Goal: Task Accomplishment & Management: Manage account settings

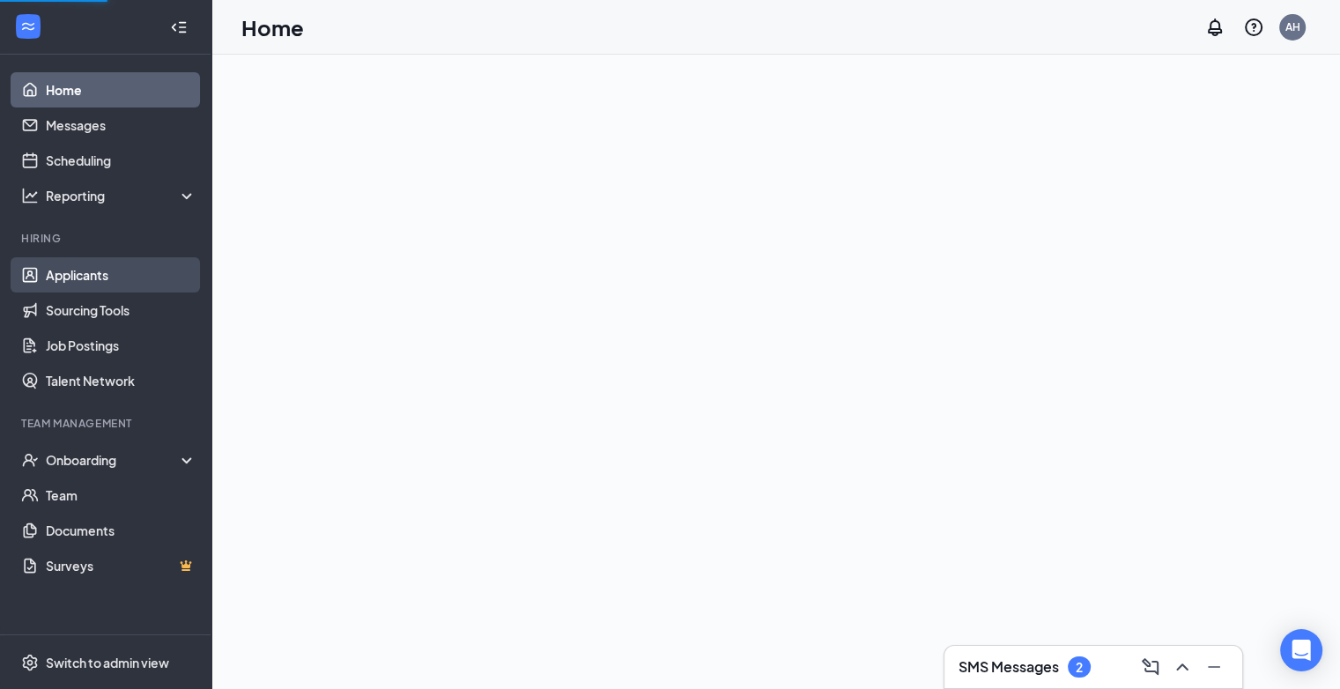
click at [83, 274] on link "Applicants" at bounding box center [121, 274] width 151 height 35
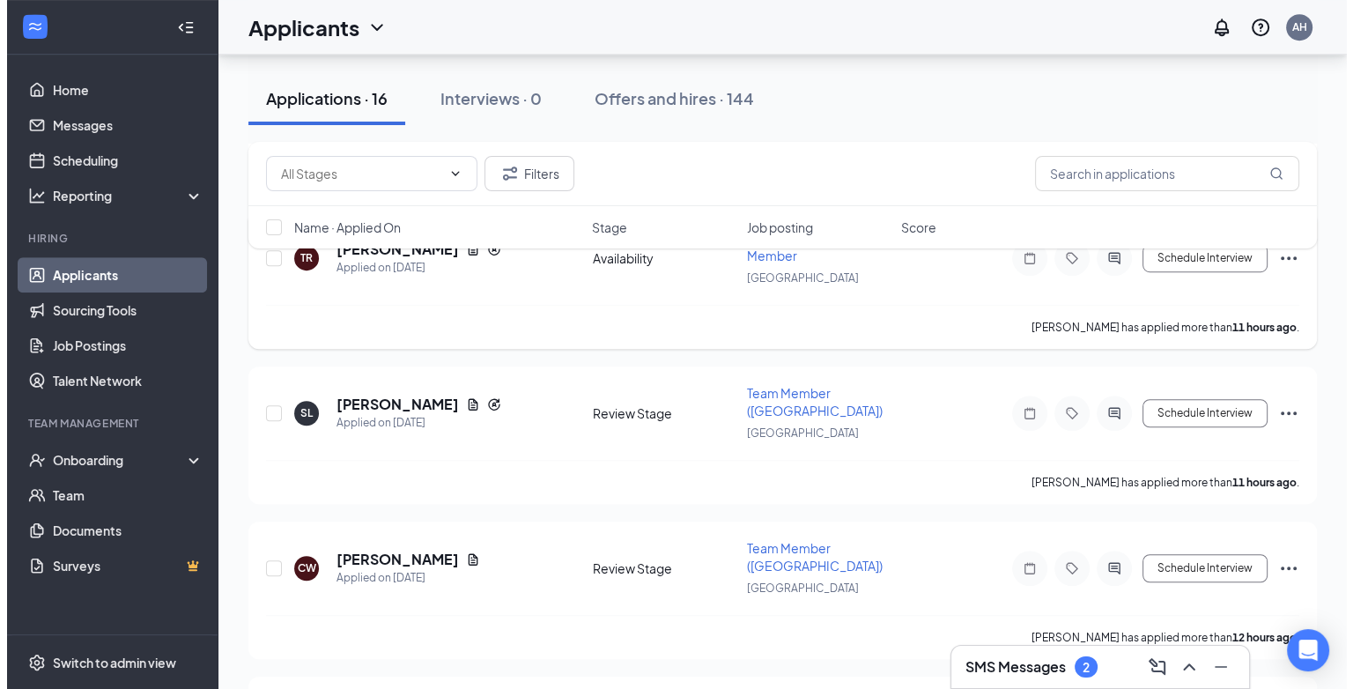
scroll to position [1145, 0]
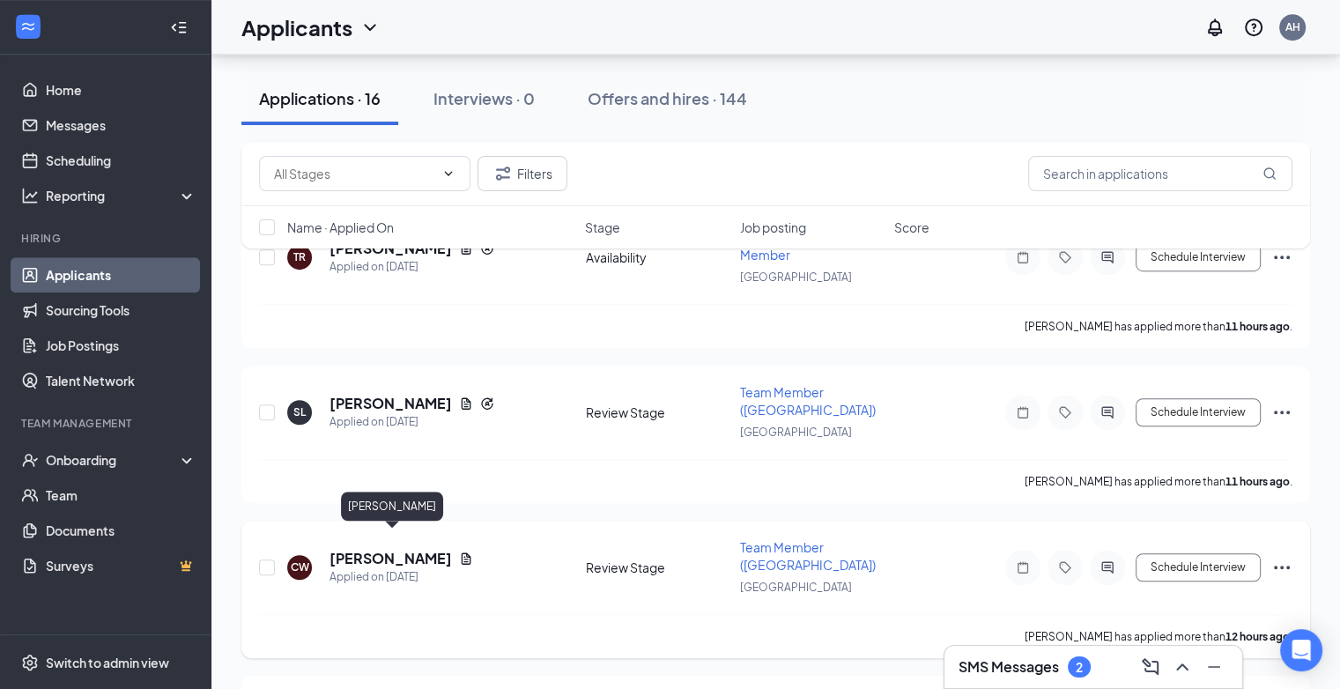
click at [423, 549] on h5 "[PERSON_NAME]" at bounding box center [390, 558] width 122 height 19
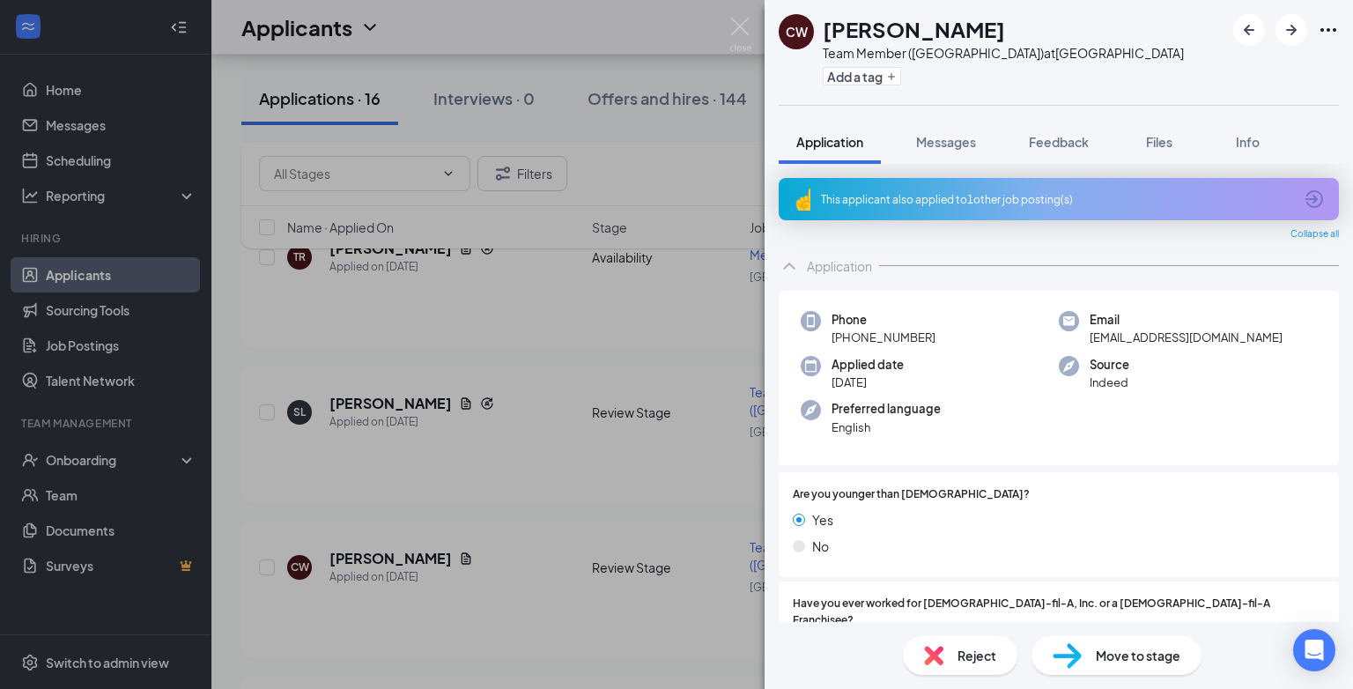
click at [971, 660] on span "Reject" at bounding box center [976, 655] width 39 height 19
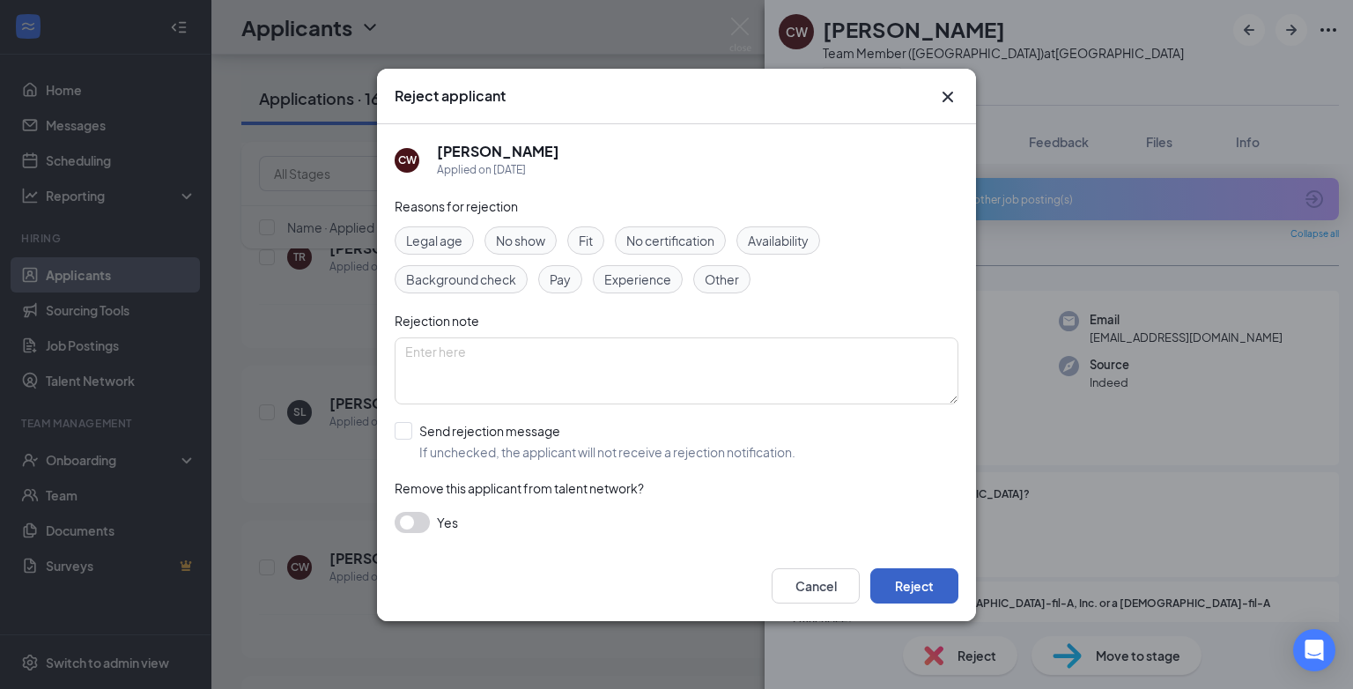
click at [912, 580] on button "Reject" at bounding box center [914, 585] width 88 height 35
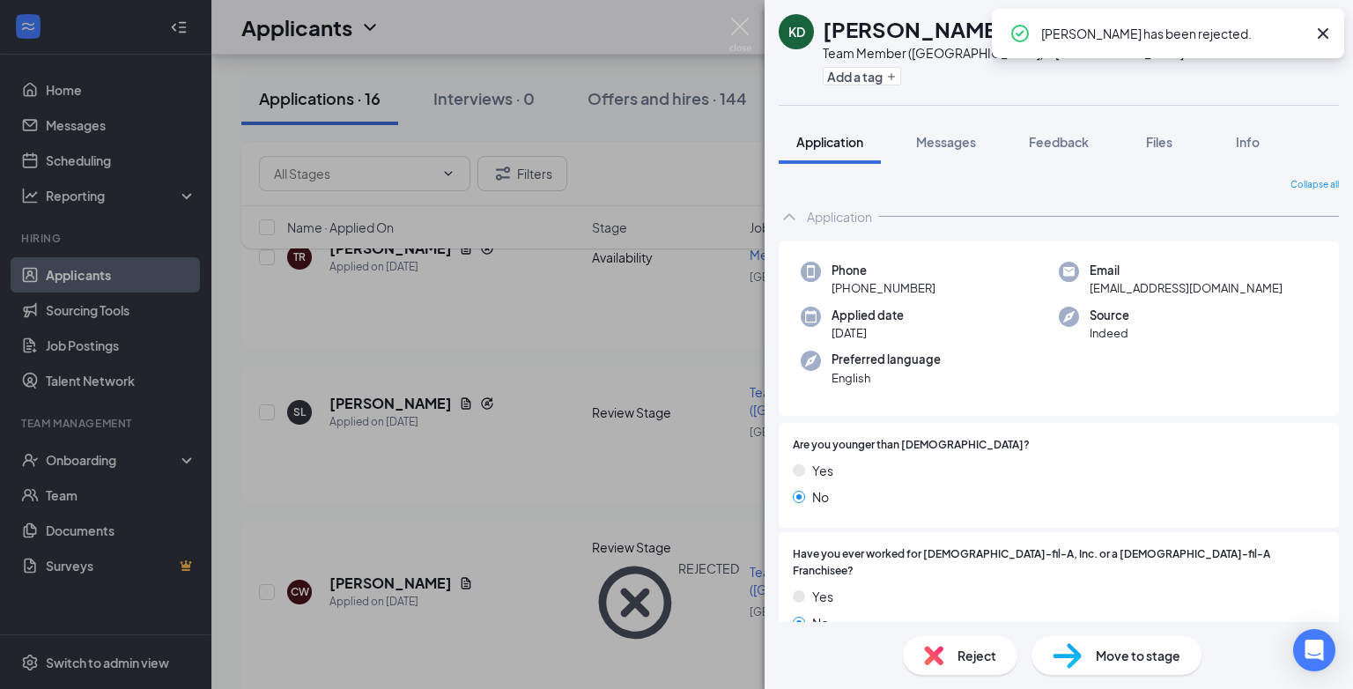
click at [426, 388] on div "KD [PERSON_NAME] Team Member ([GEOGRAPHIC_DATA]) at [GEOGRAPHIC_DATA] Add a tag…" at bounding box center [676, 344] width 1353 height 689
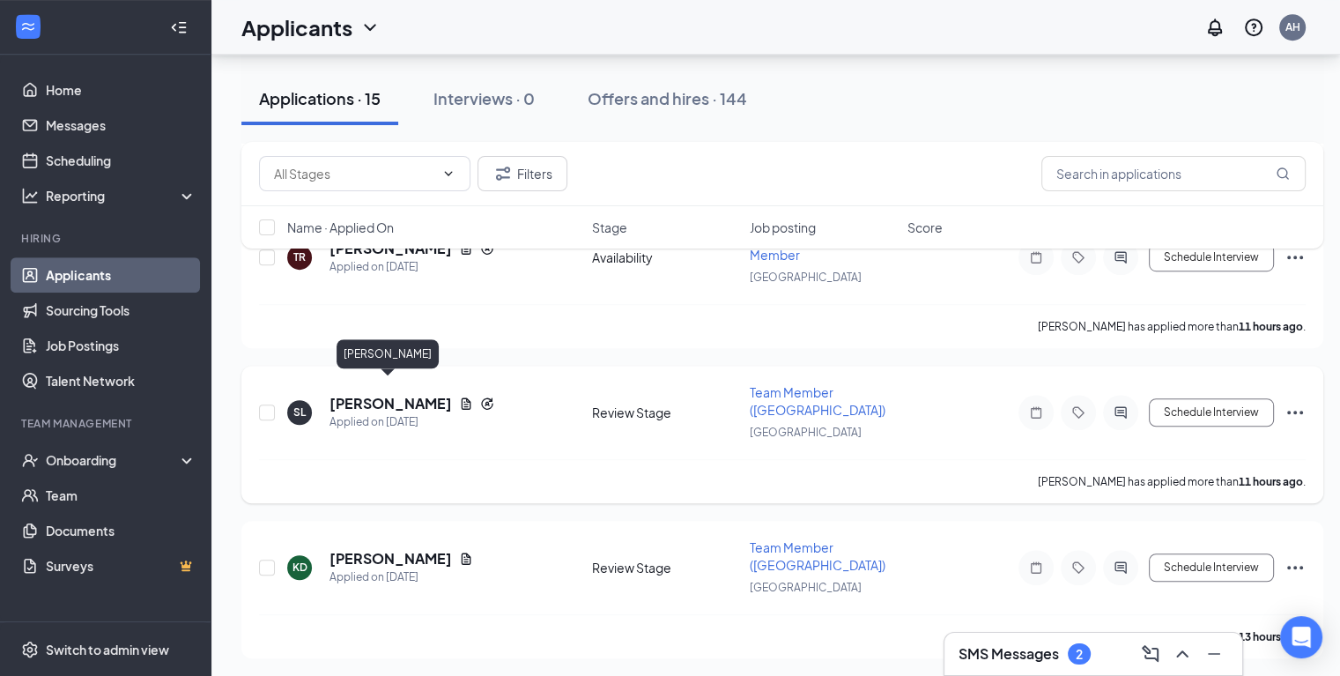
click at [405, 394] on h5 "[PERSON_NAME]" at bounding box center [390, 403] width 122 height 19
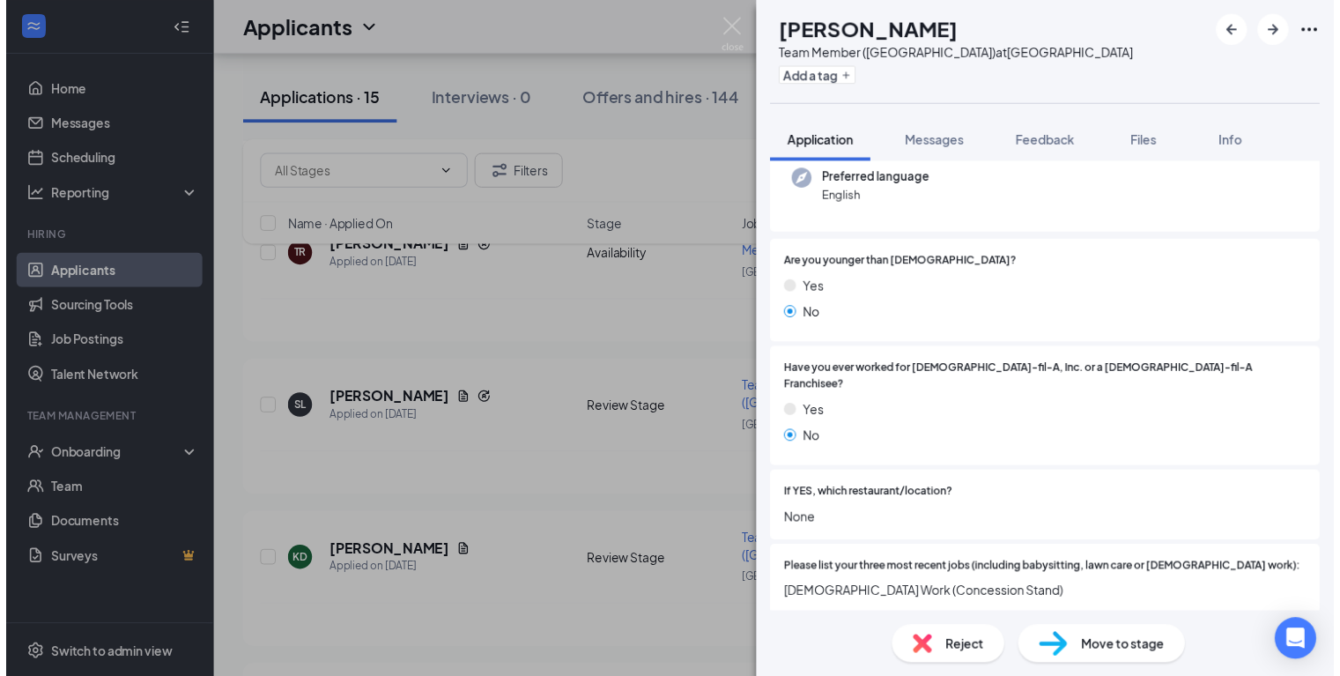
scroll to position [224, 0]
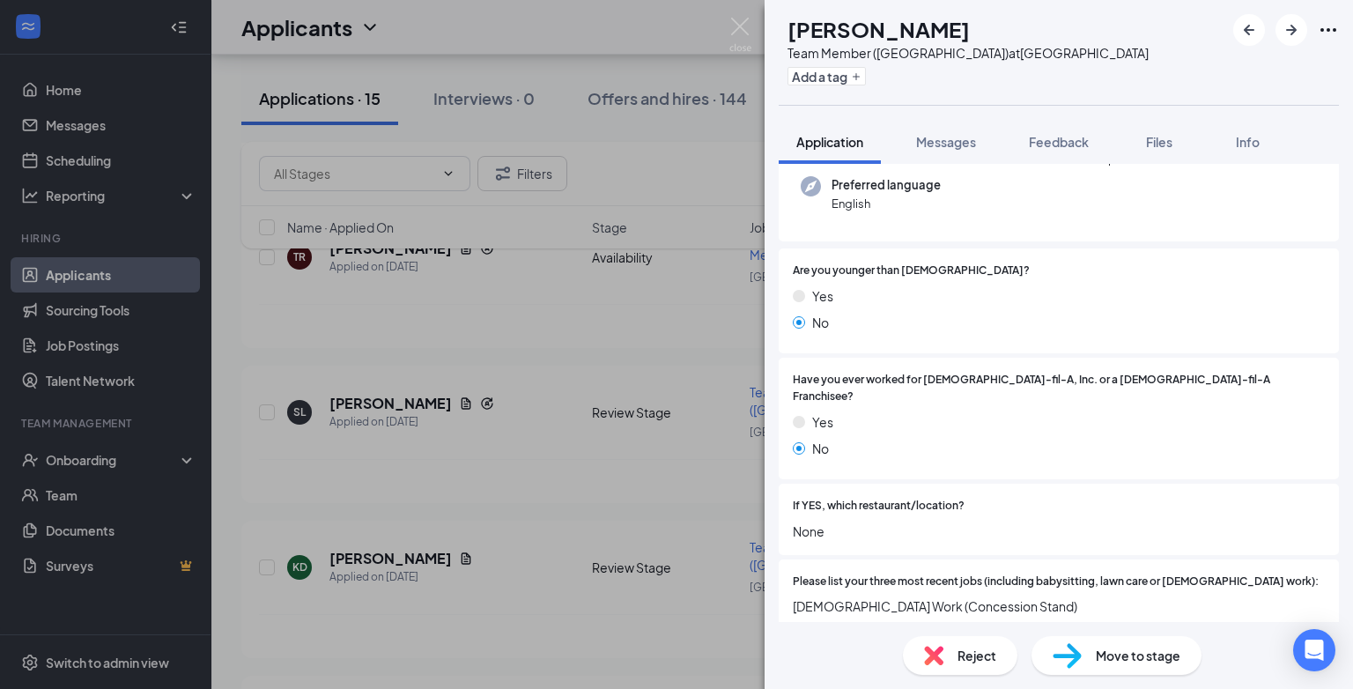
click at [479, 437] on div "[PERSON_NAME] Team Member ([GEOGRAPHIC_DATA]) at [GEOGRAPHIC_DATA] Add a tag Ap…" at bounding box center [676, 344] width 1353 height 689
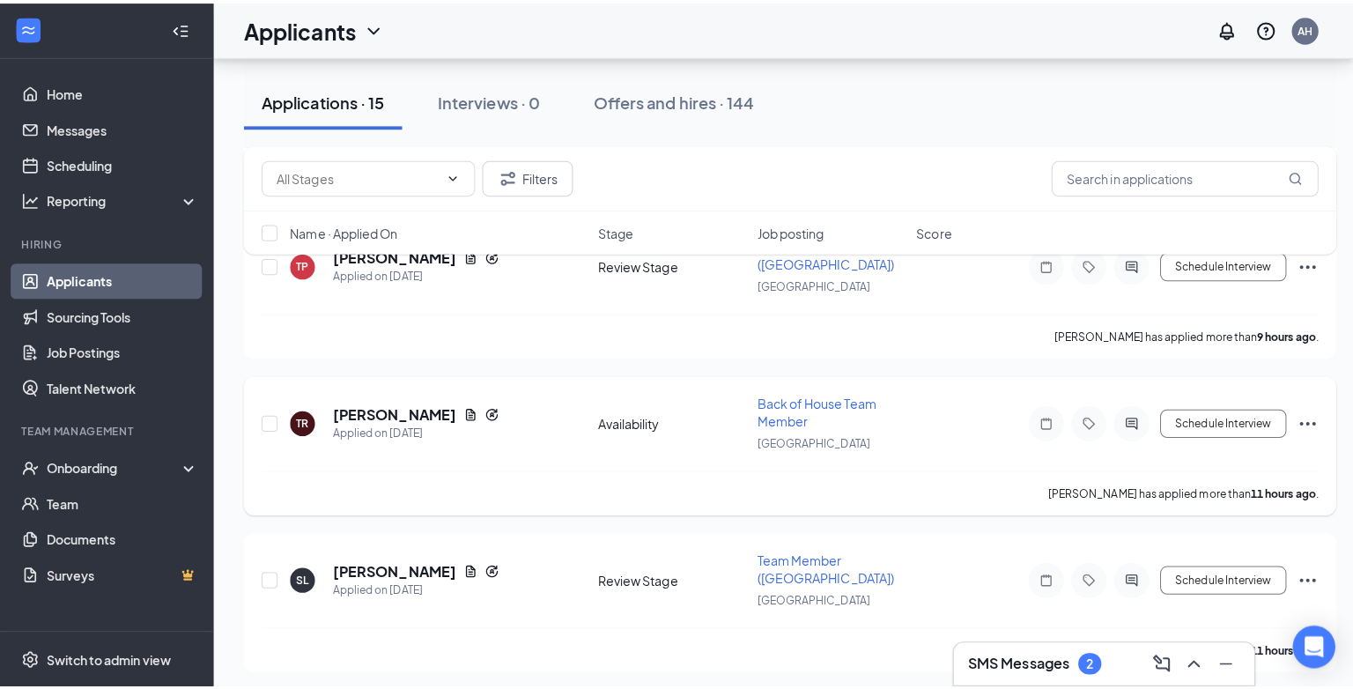
scroll to position [969, 0]
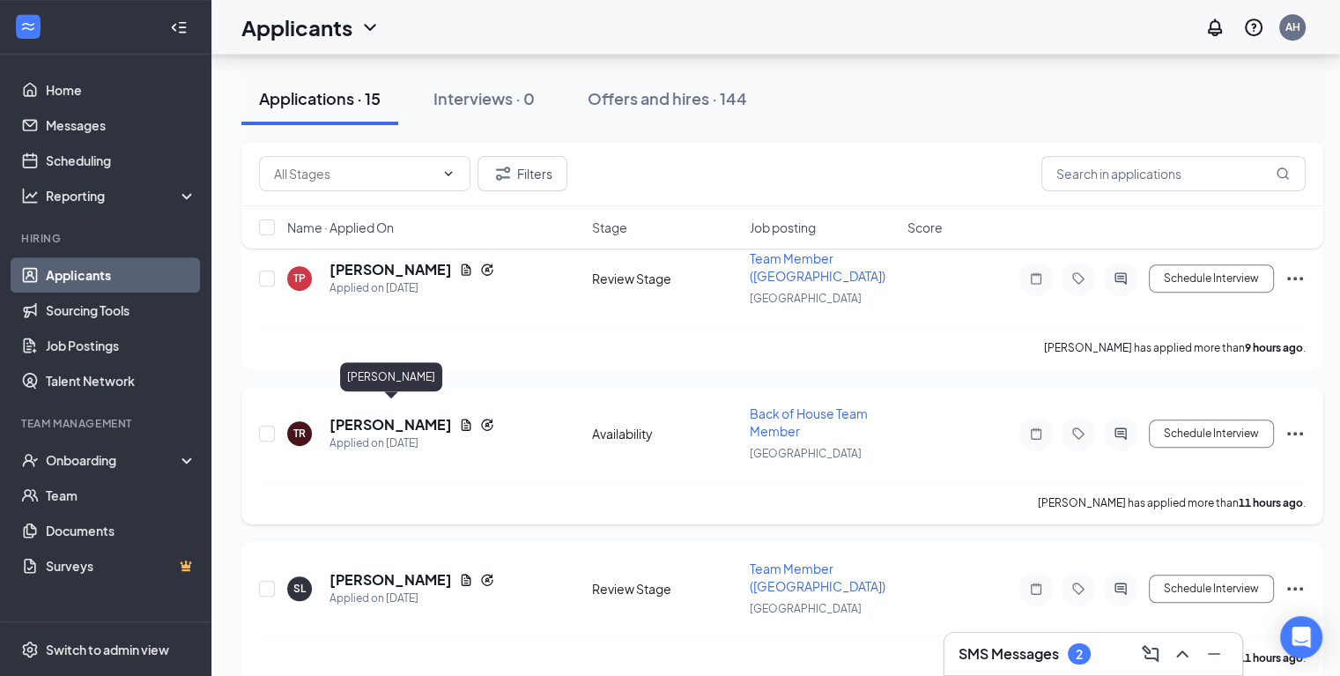
click at [418, 415] on h5 "[PERSON_NAME]" at bounding box center [390, 424] width 122 height 19
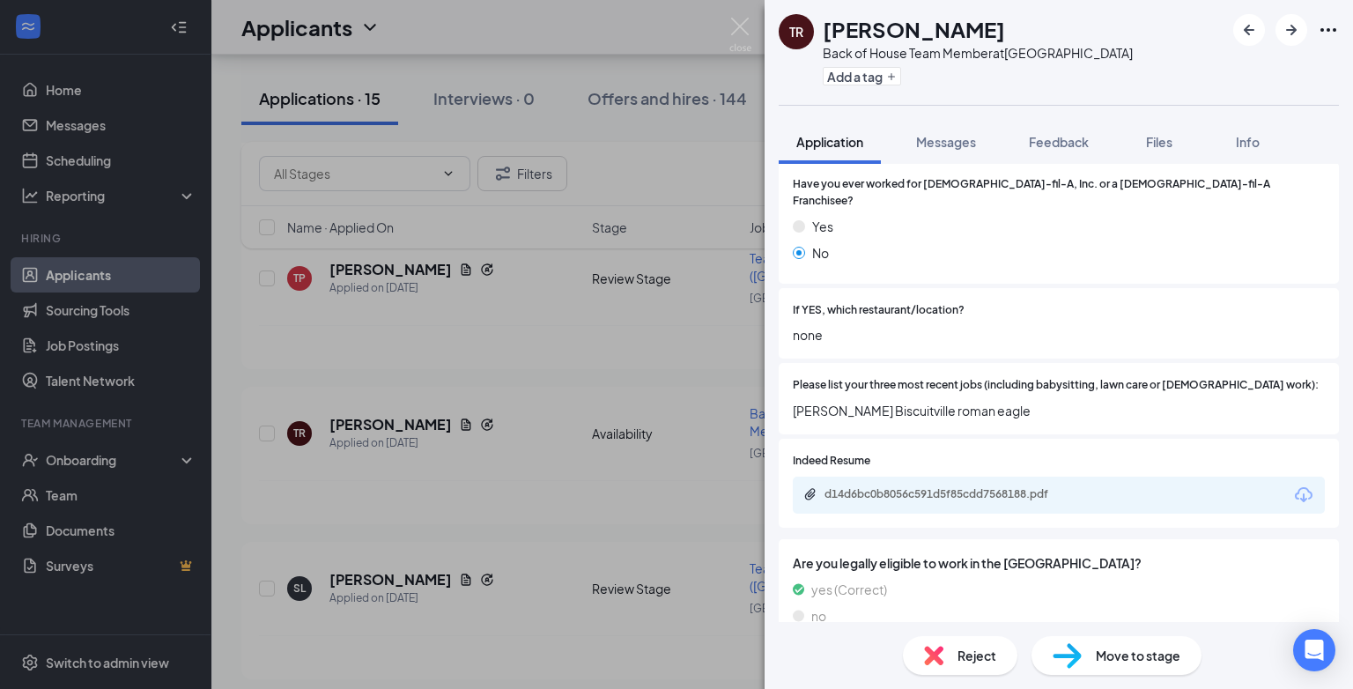
scroll to position [575, 0]
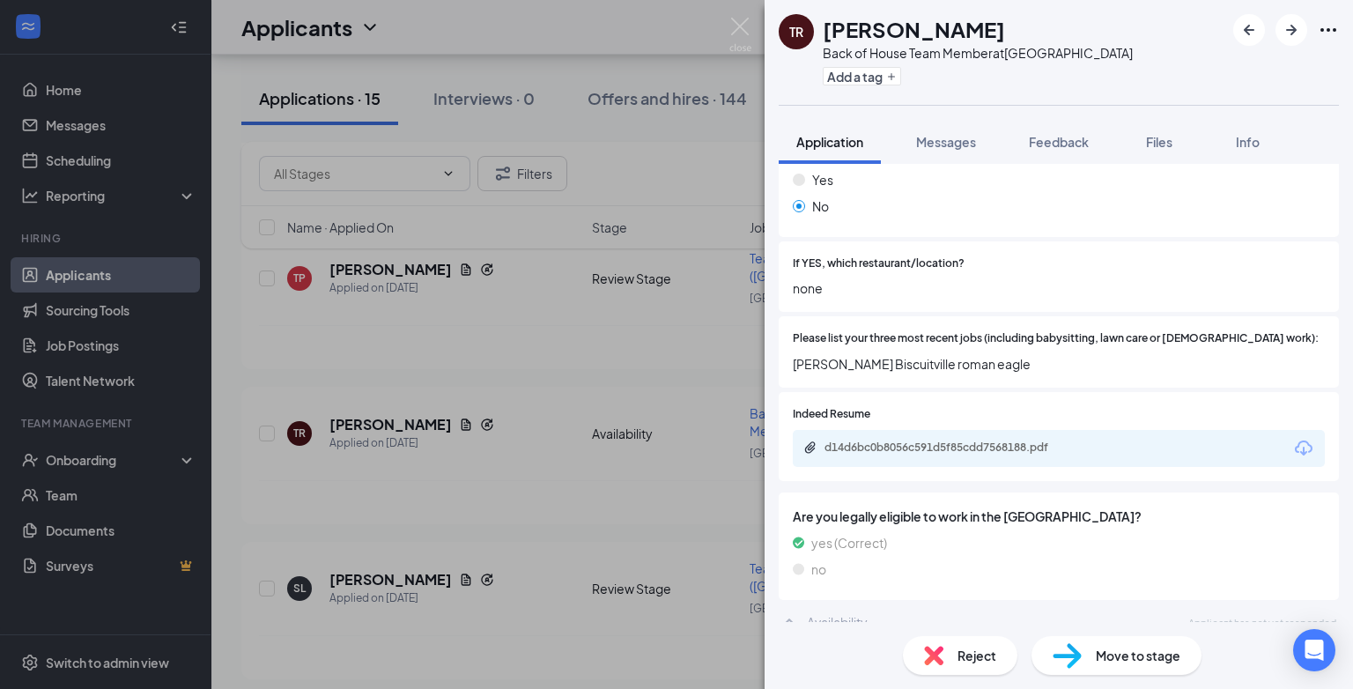
click at [972, 654] on span "Reject" at bounding box center [976, 655] width 39 height 19
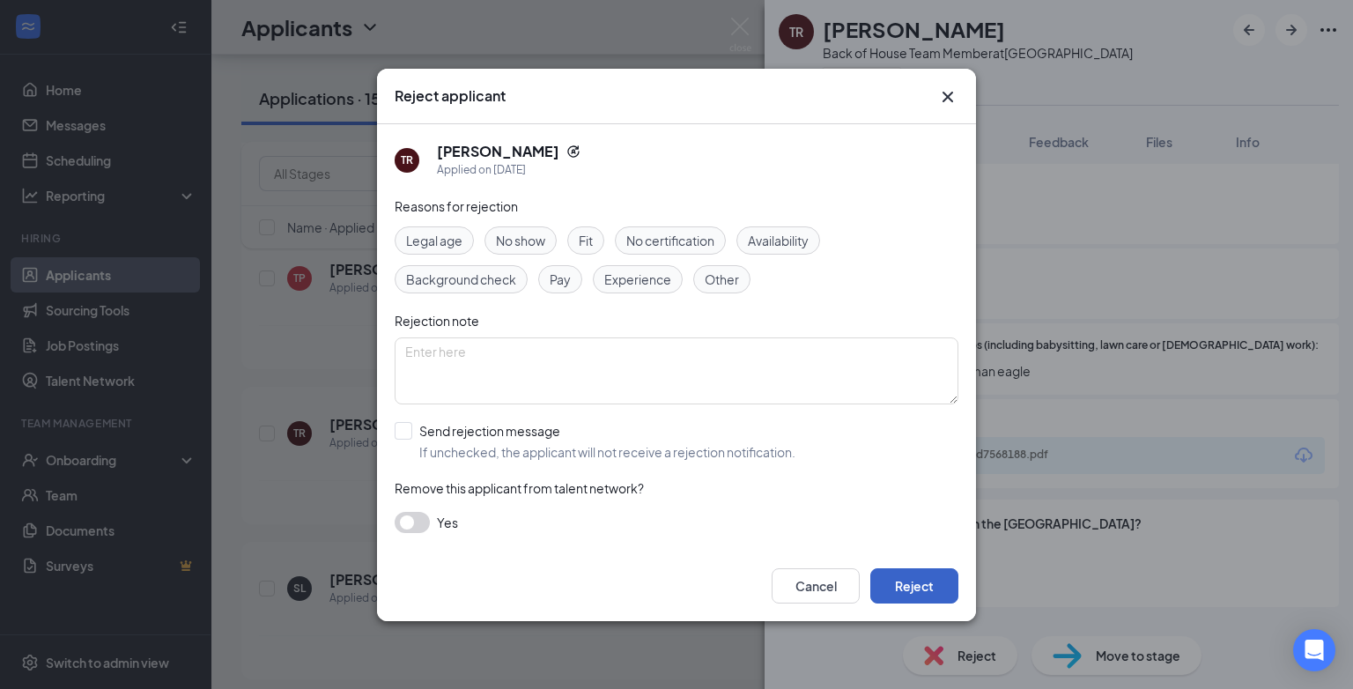
click at [907, 588] on button "Reject" at bounding box center [914, 585] width 88 height 35
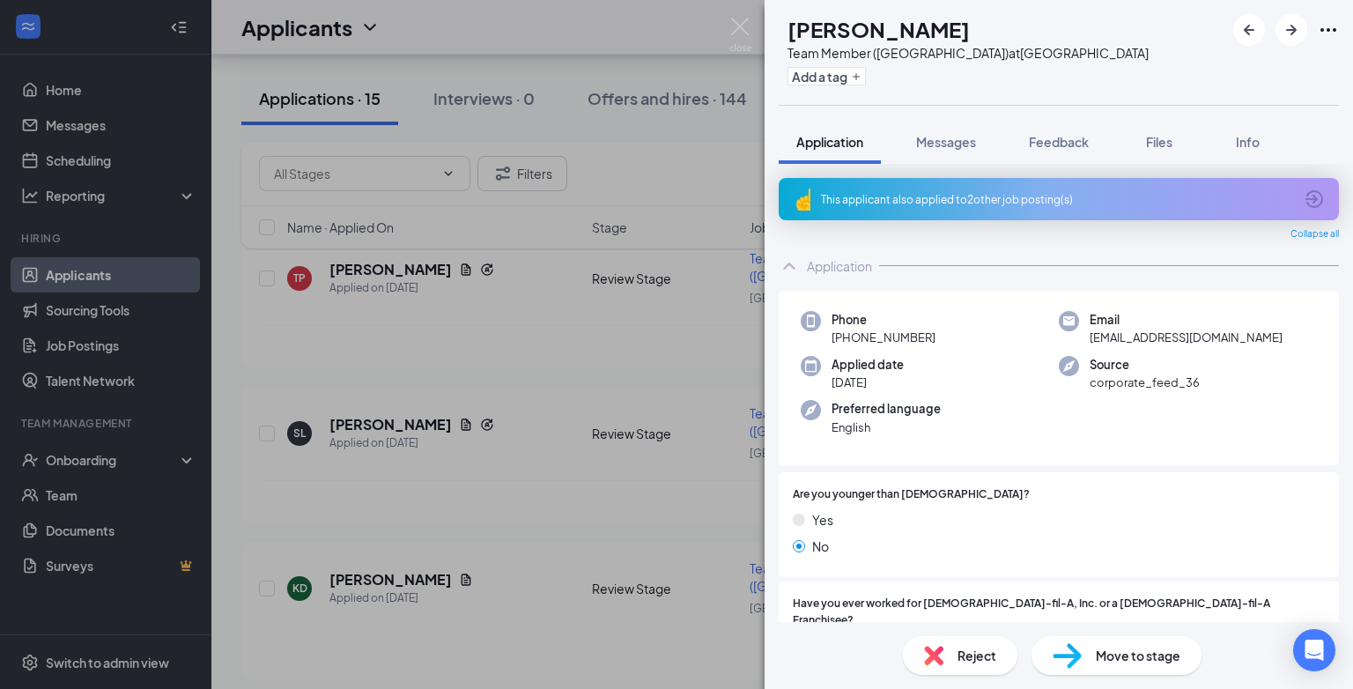
click at [395, 358] on div "[PERSON_NAME] Team Member ([GEOGRAPHIC_DATA]) at [GEOGRAPHIC_DATA] Add a tag Ap…" at bounding box center [676, 344] width 1353 height 689
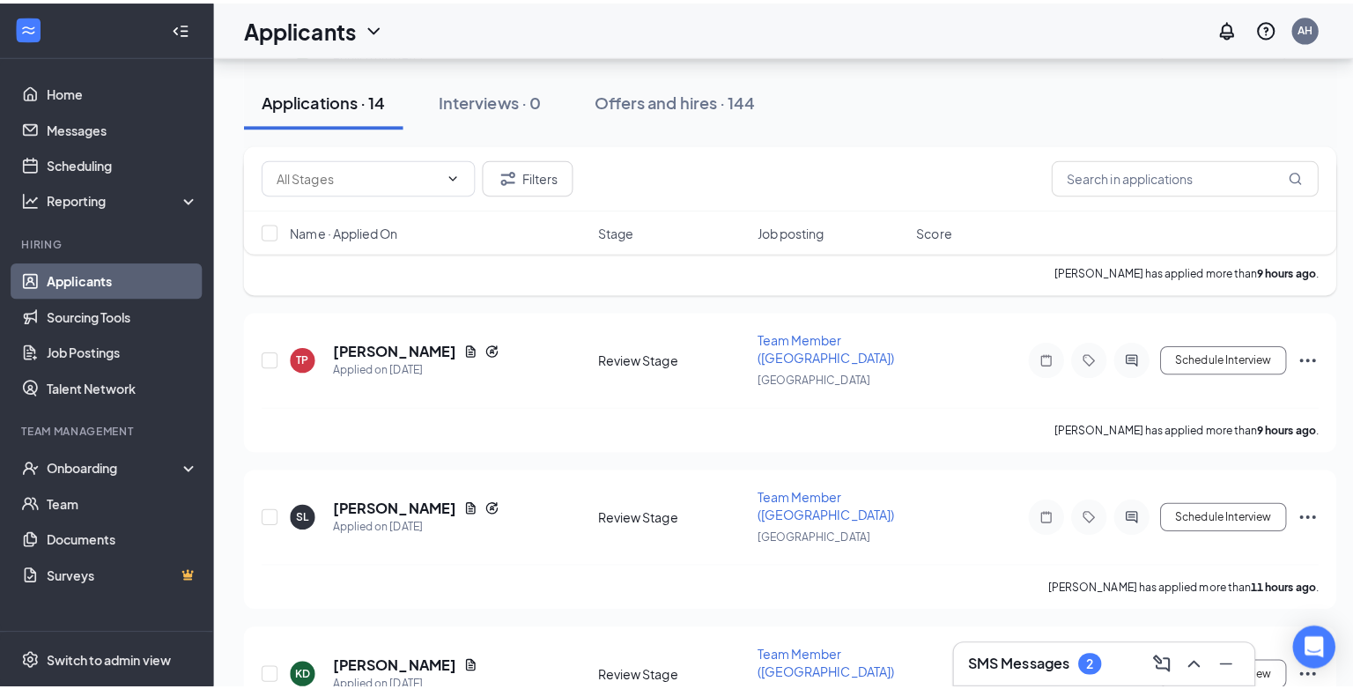
scroll to position [705, 0]
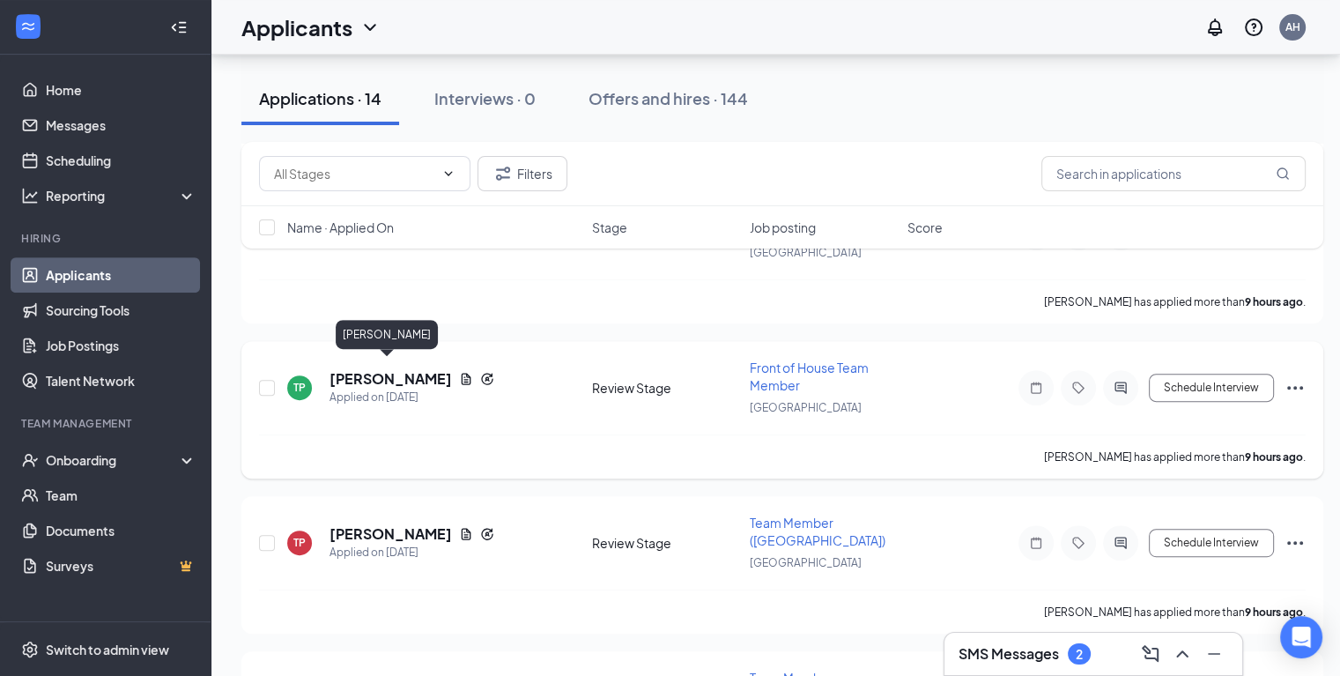
click at [392, 371] on h5 "[PERSON_NAME]" at bounding box center [390, 378] width 122 height 19
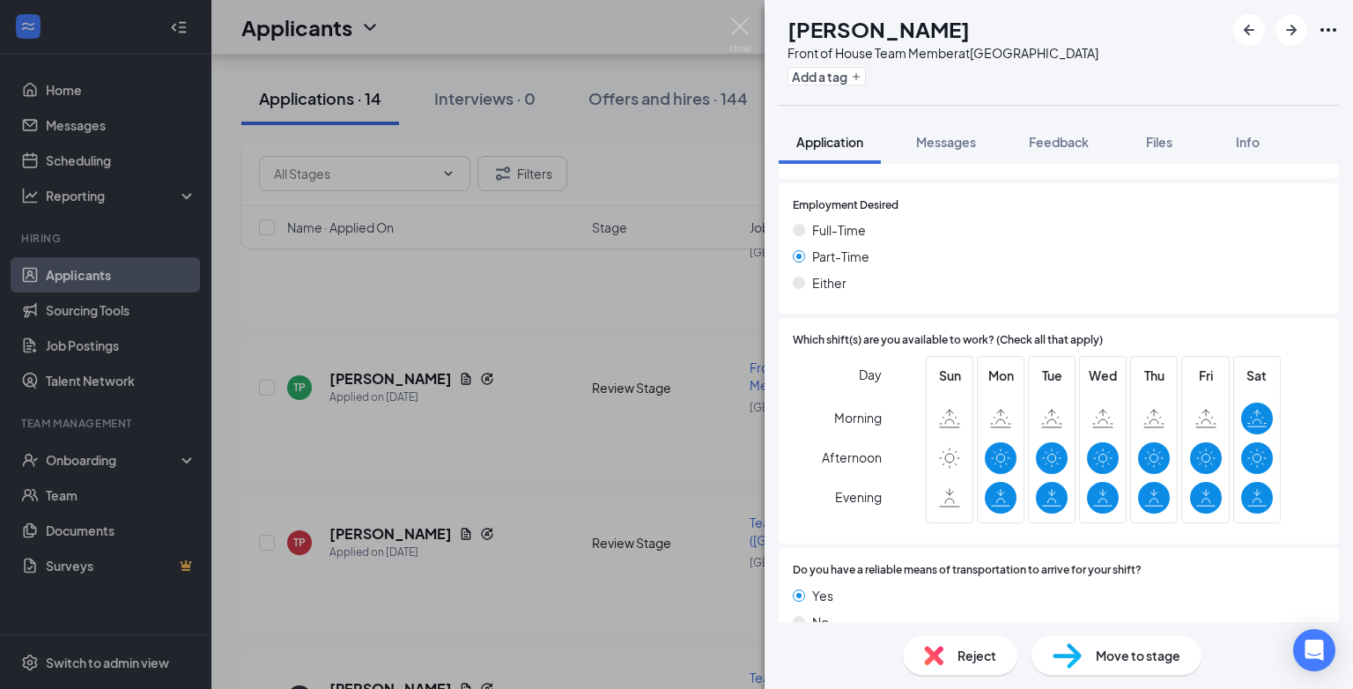
click at [975, 653] on span "Reject" at bounding box center [976, 655] width 39 height 19
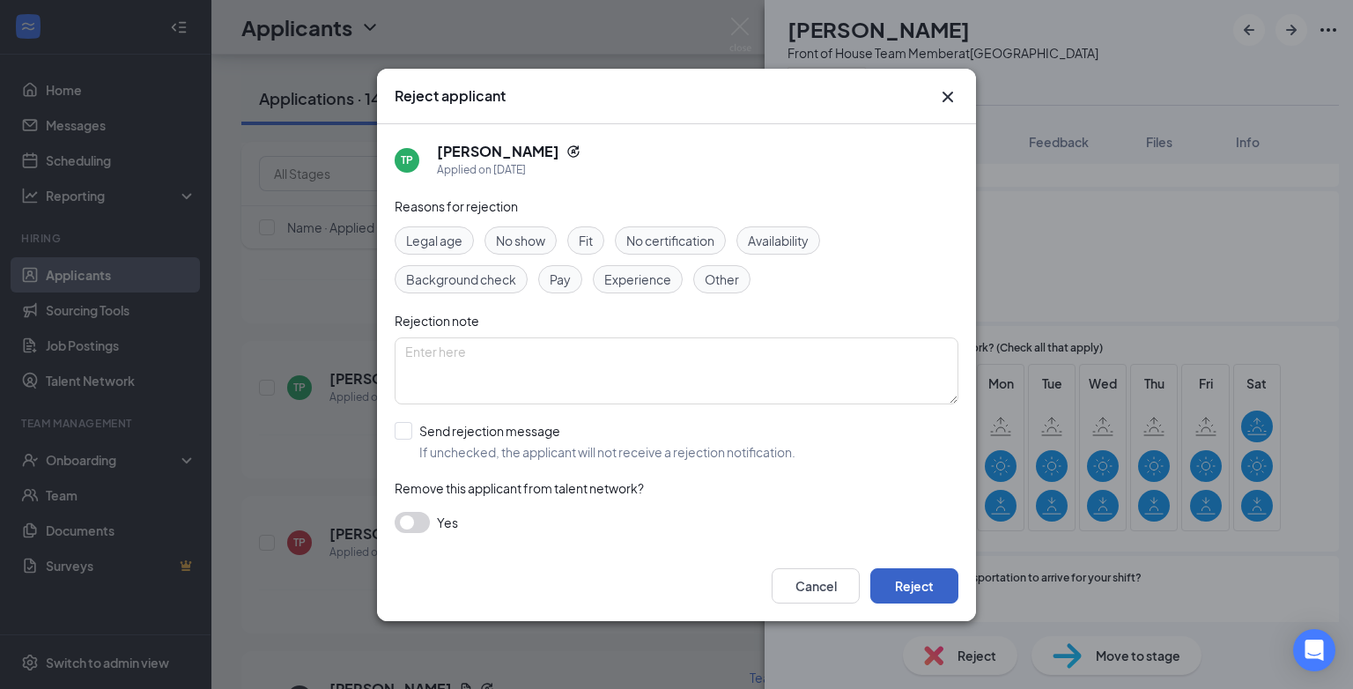
click at [913, 594] on button "Reject" at bounding box center [914, 585] width 88 height 35
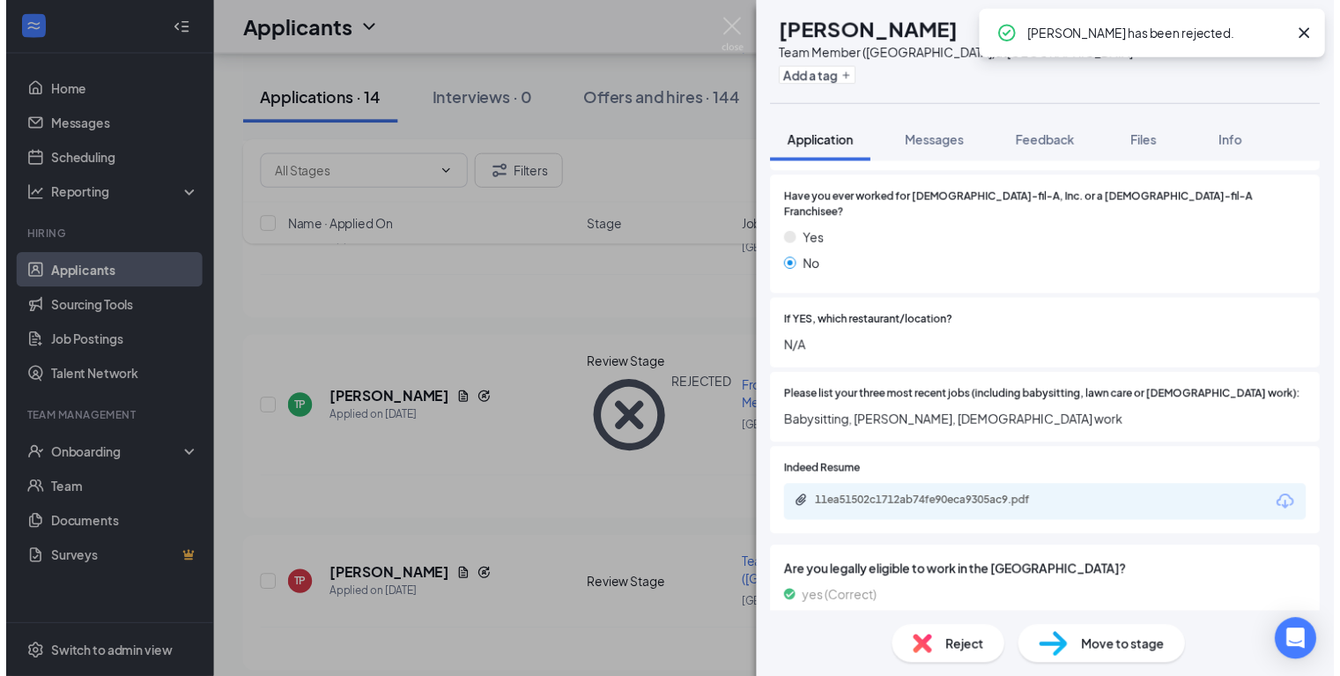
scroll to position [440, 0]
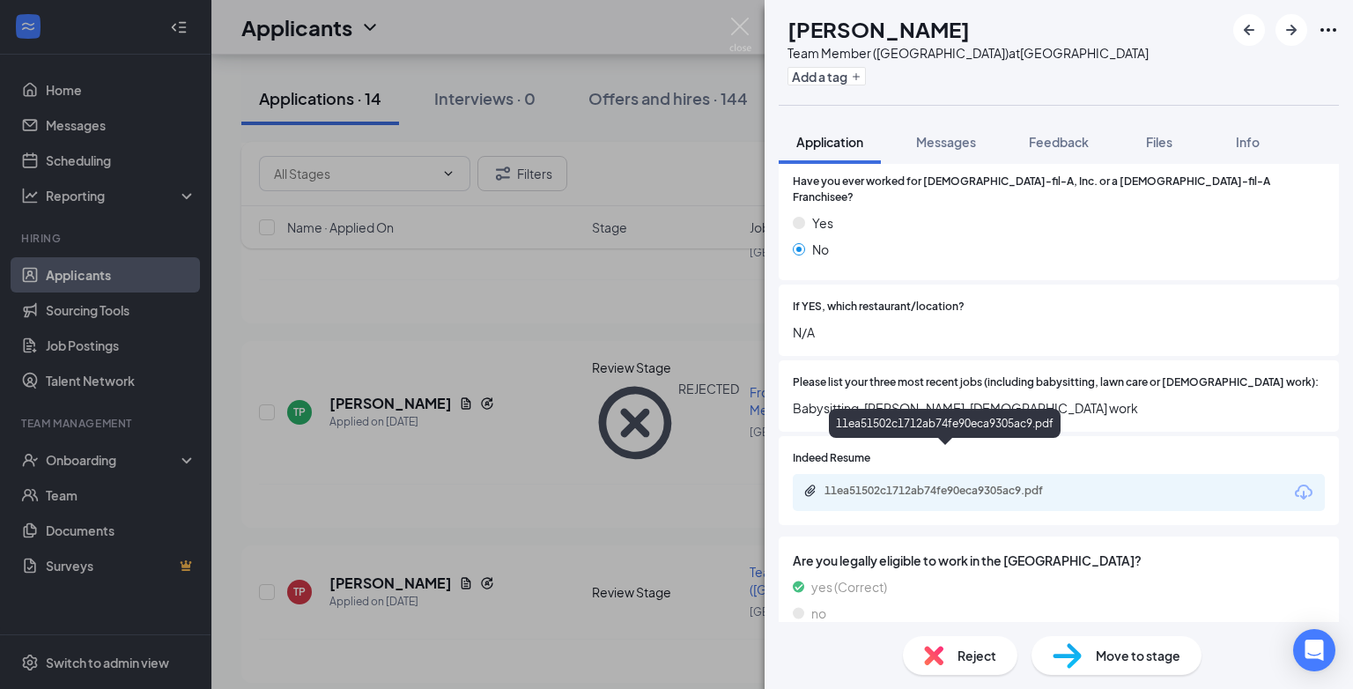
click at [933, 484] on div "11ea51502c1712ab74fe90eca9305ac9.pdf" at bounding box center [947, 491] width 247 height 14
drag, startPoint x: 483, startPoint y: 268, endPoint x: 303, endPoint y: 335, distance: 191.8
click at [482, 268] on div "[PERSON_NAME] Team Member ([GEOGRAPHIC_DATA]) at [GEOGRAPHIC_DATA] Add a tag Ap…" at bounding box center [676, 344] width 1353 height 689
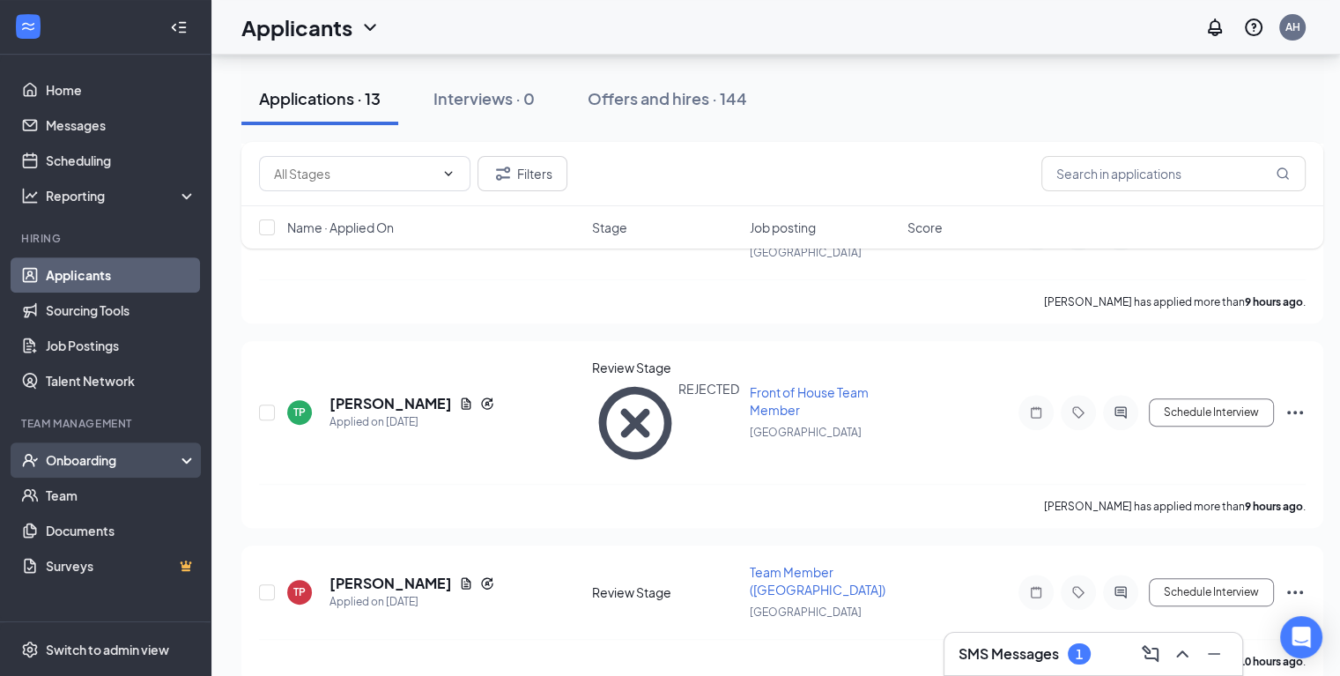
click at [108, 469] on div "Onboarding" at bounding box center [105, 459] width 211 height 35
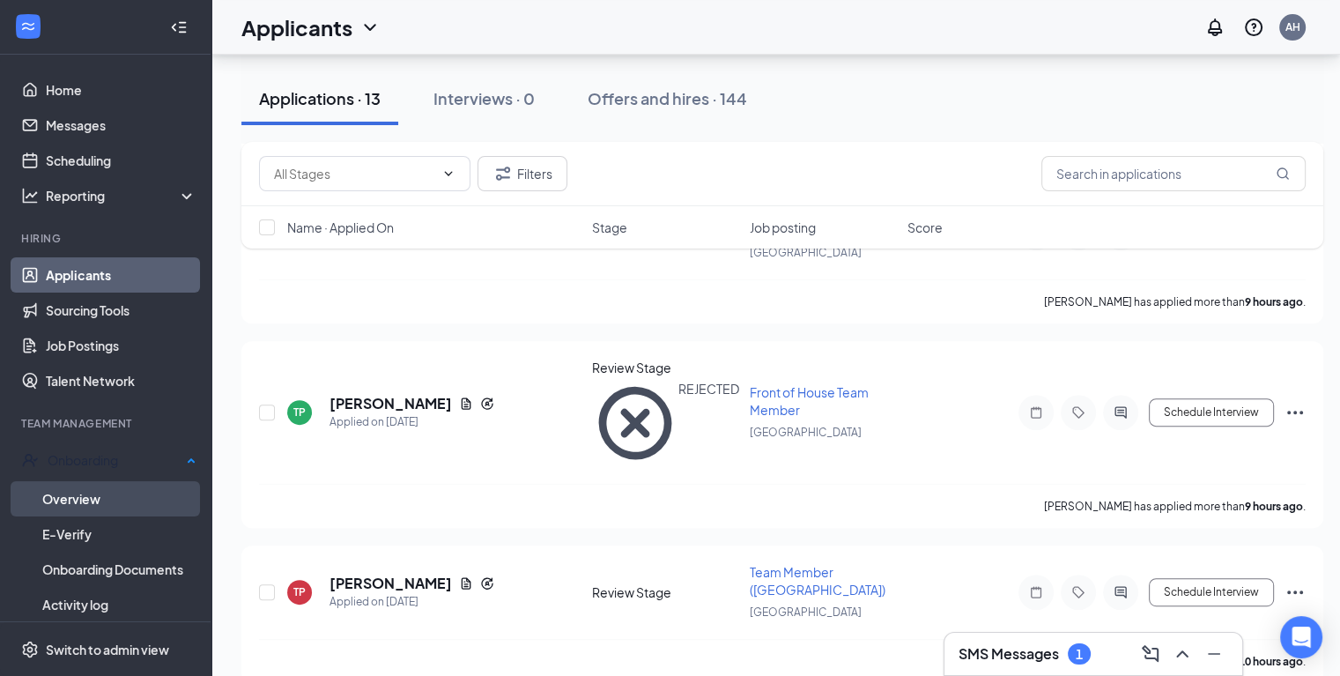
click at [115, 504] on link "Overview" at bounding box center [119, 498] width 154 height 35
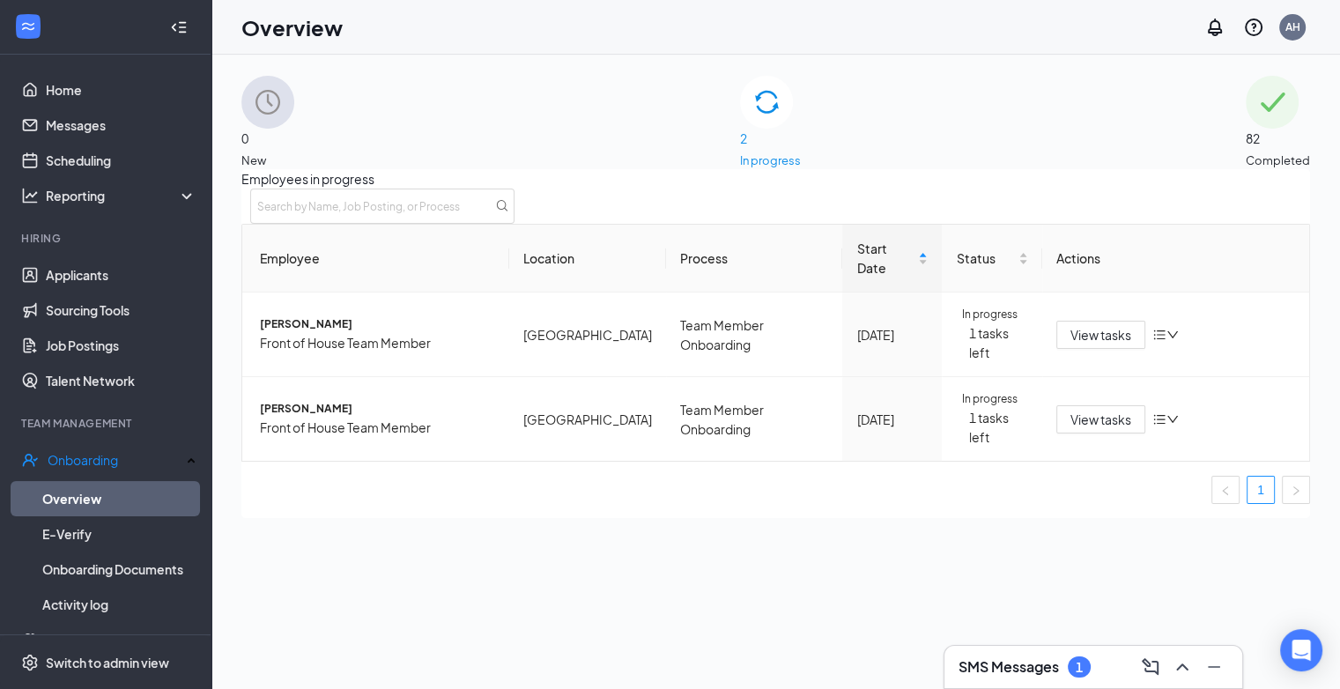
click at [1246, 117] on div "82 Completed" at bounding box center [1278, 122] width 64 height 93
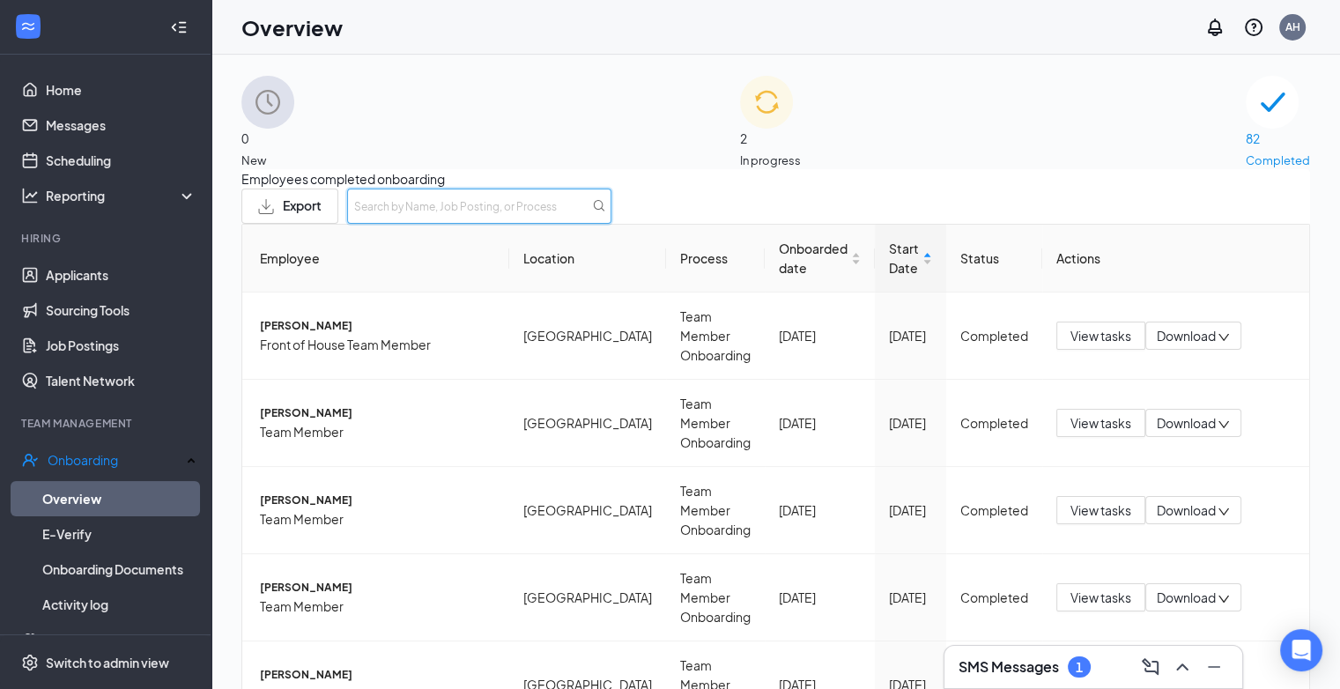
click at [611, 222] on input "text" at bounding box center [479, 206] width 264 height 35
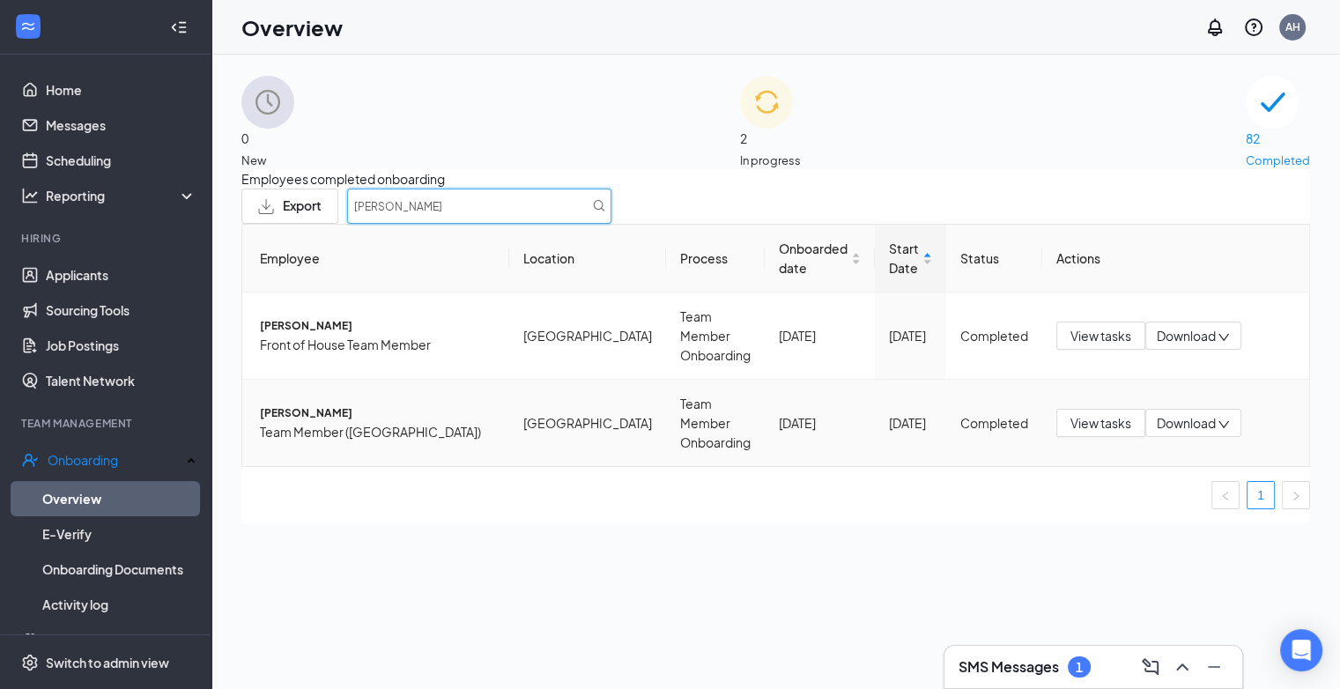
type input "[PERSON_NAME]"
click at [436, 413] on span "[PERSON_NAME]" at bounding box center [377, 413] width 235 height 17
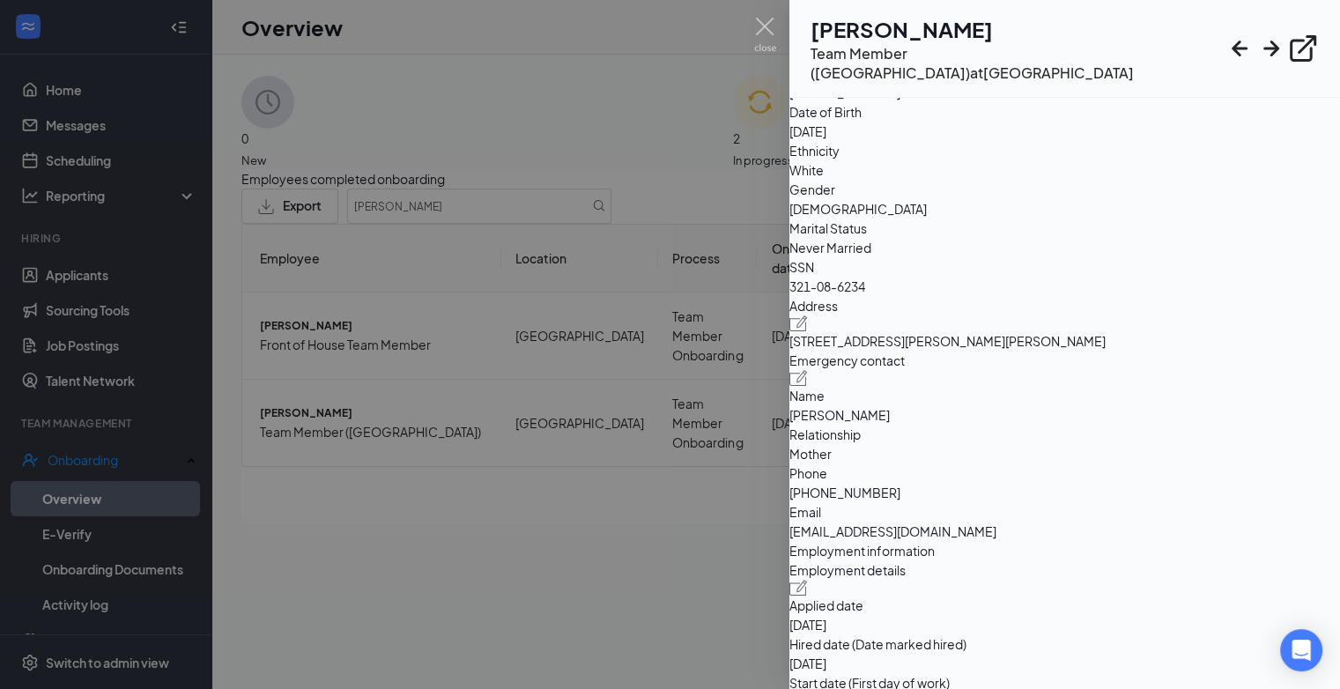
scroll to position [88, 0]
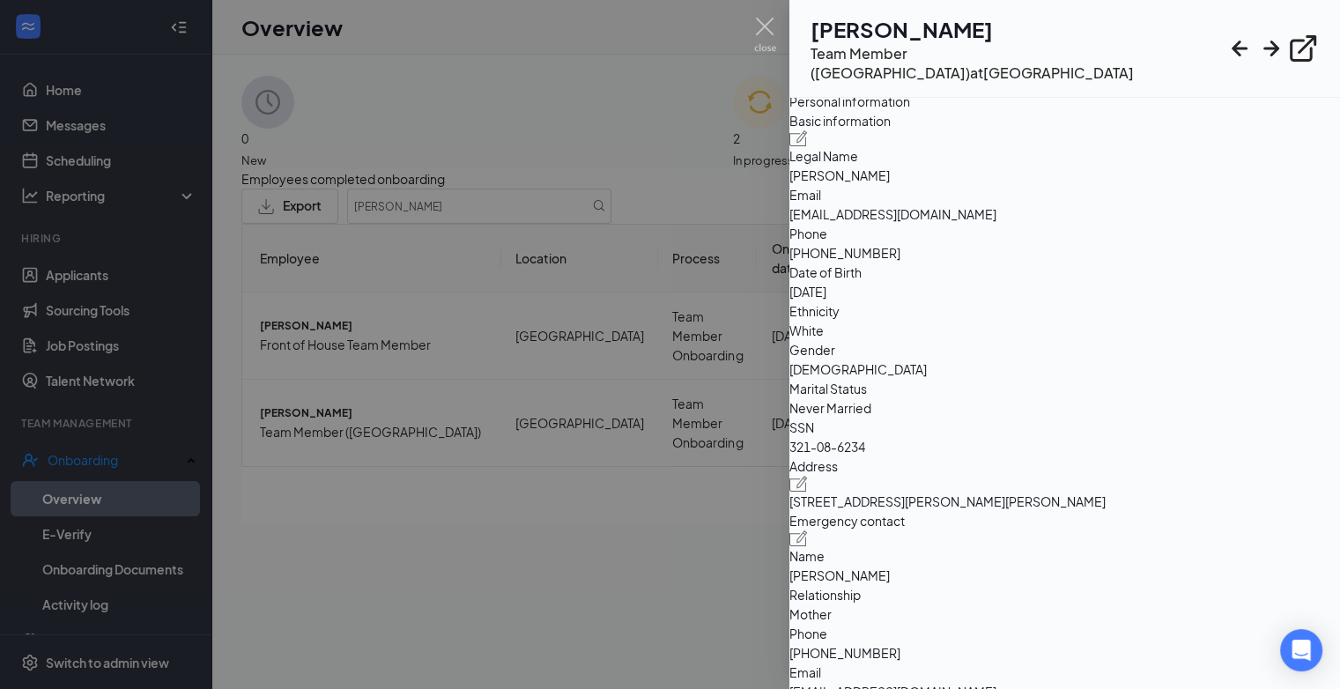
click at [650, 591] on div at bounding box center [670, 344] width 1340 height 689
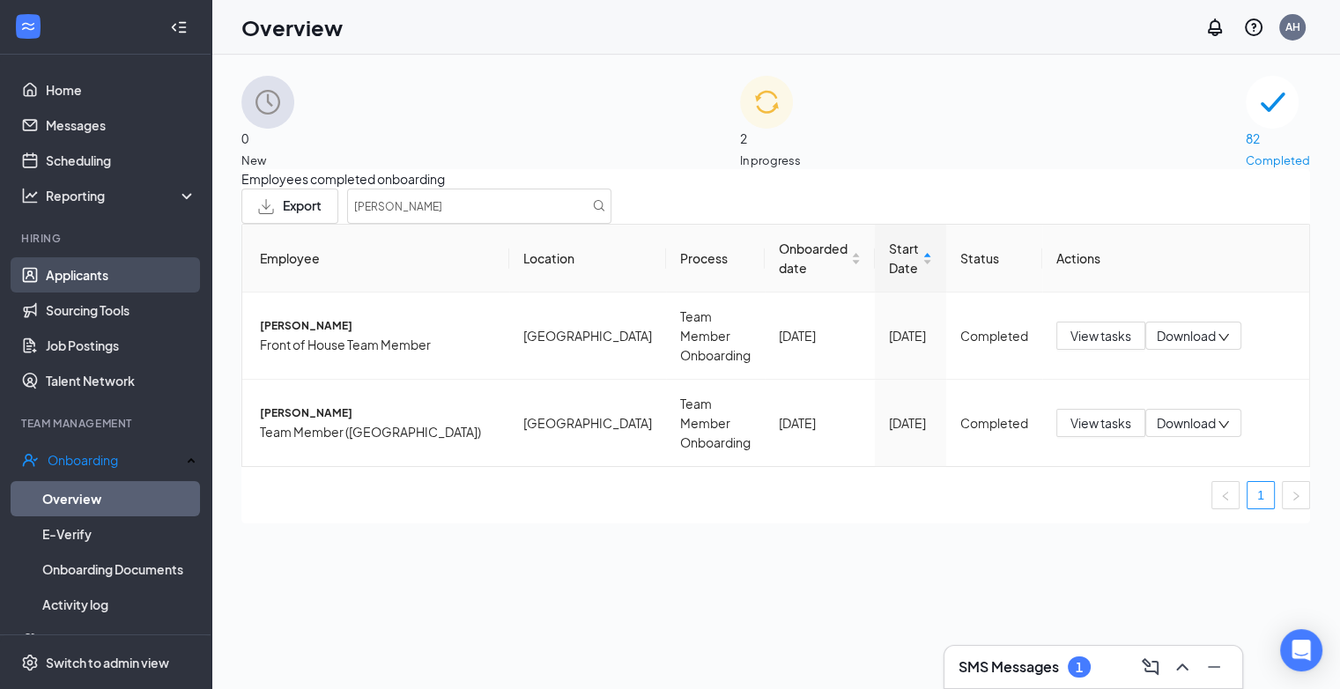
click at [78, 277] on link "Applicants" at bounding box center [121, 274] width 151 height 35
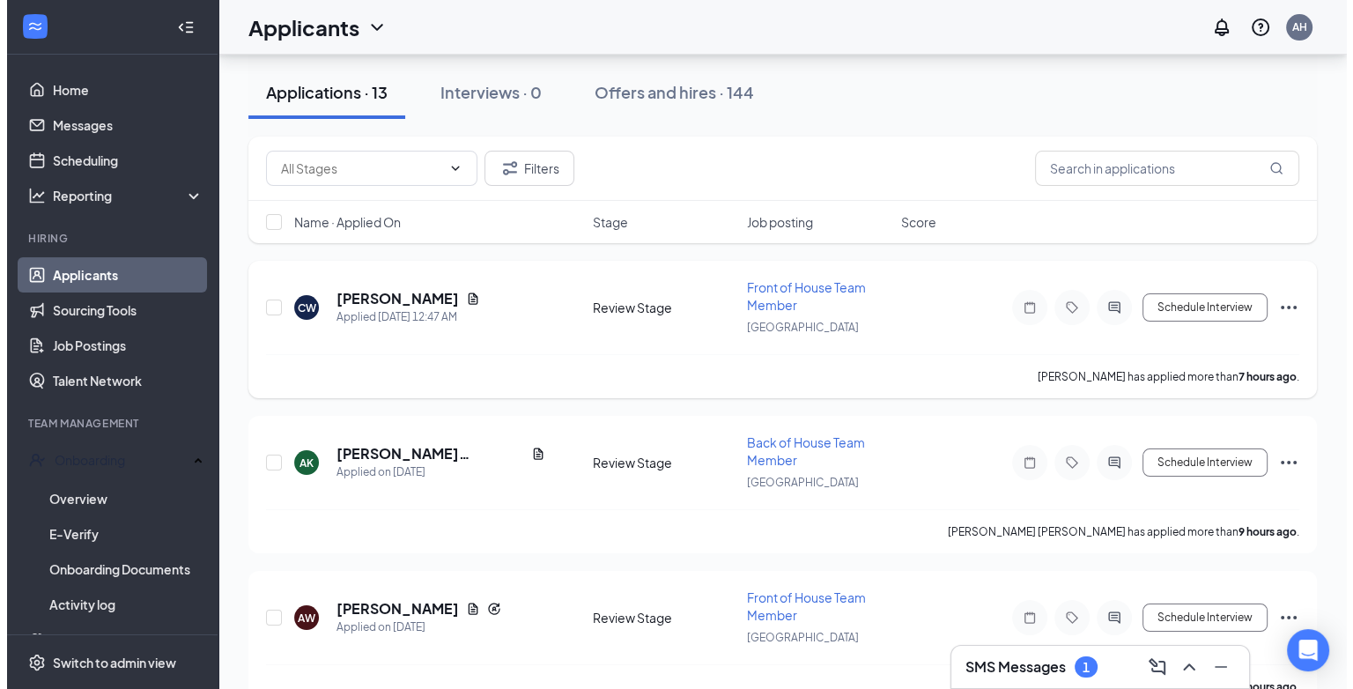
scroll to position [176, 0]
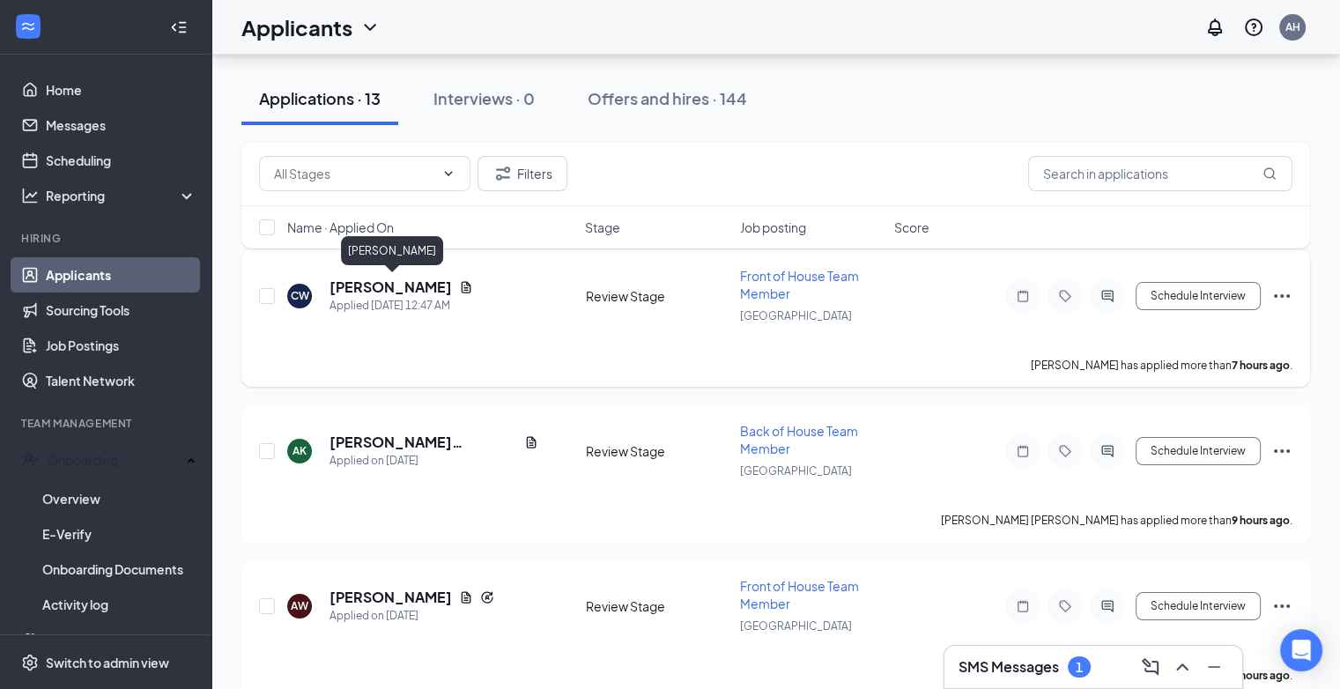
click at [383, 289] on h5 "[PERSON_NAME]" at bounding box center [390, 286] width 122 height 19
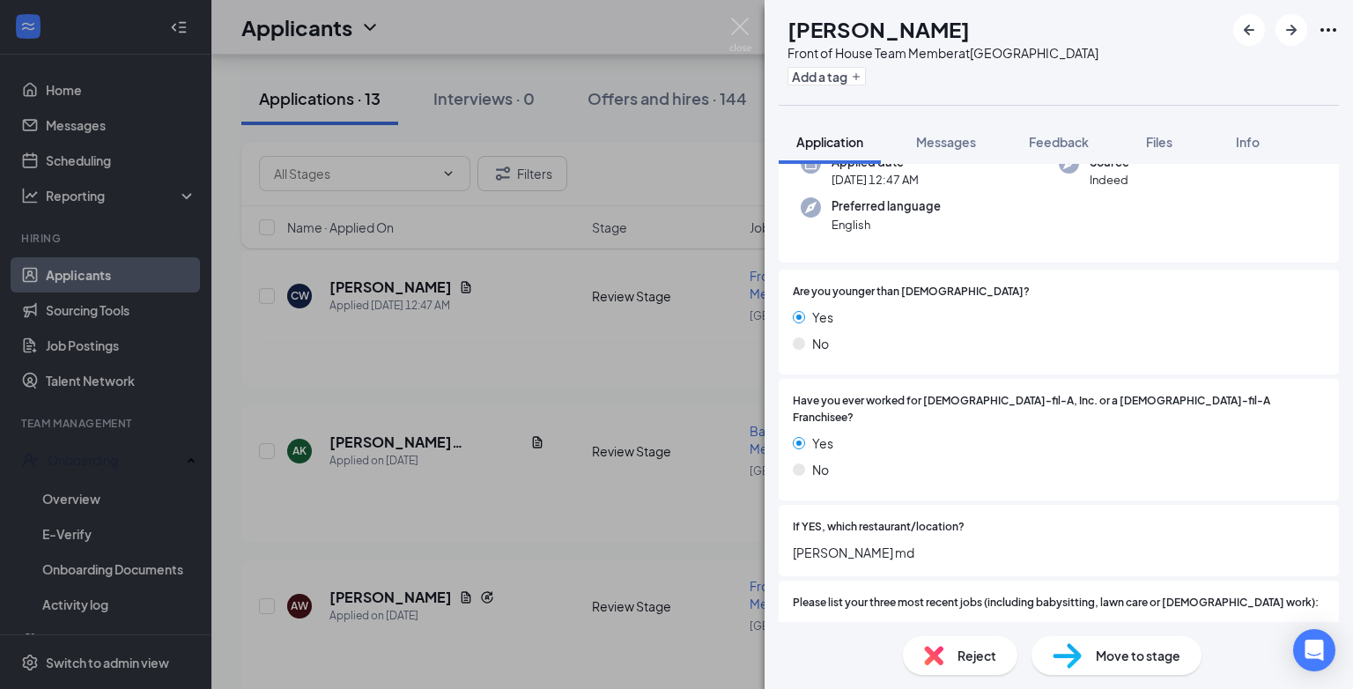
scroll to position [264, 0]
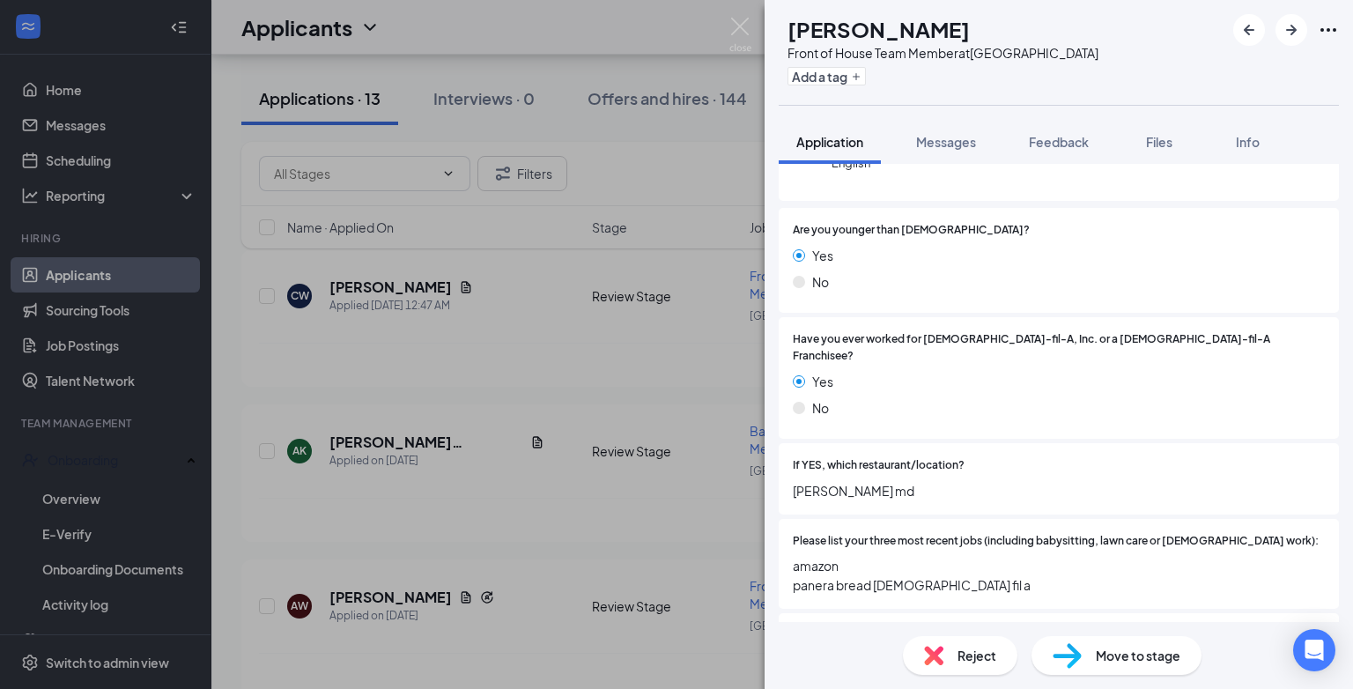
click at [976, 662] on span "Reject" at bounding box center [976, 655] width 39 height 19
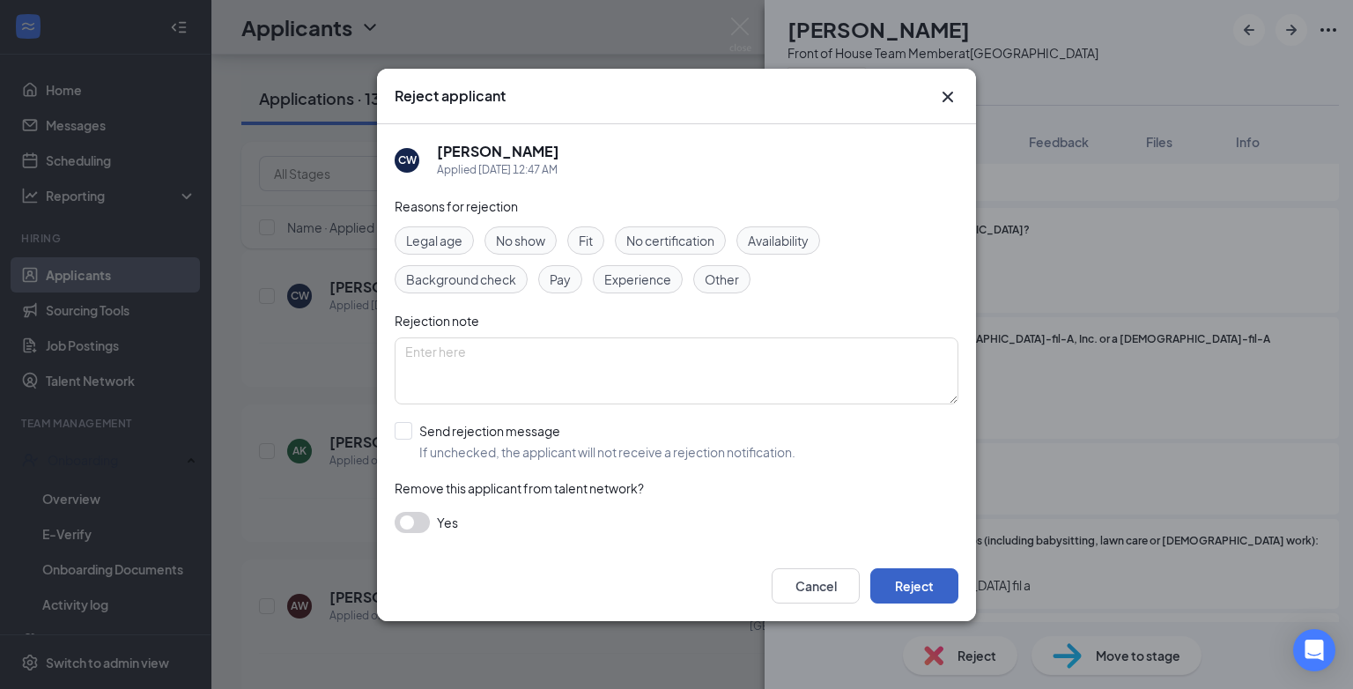
click at [911, 588] on button "Reject" at bounding box center [914, 585] width 88 height 35
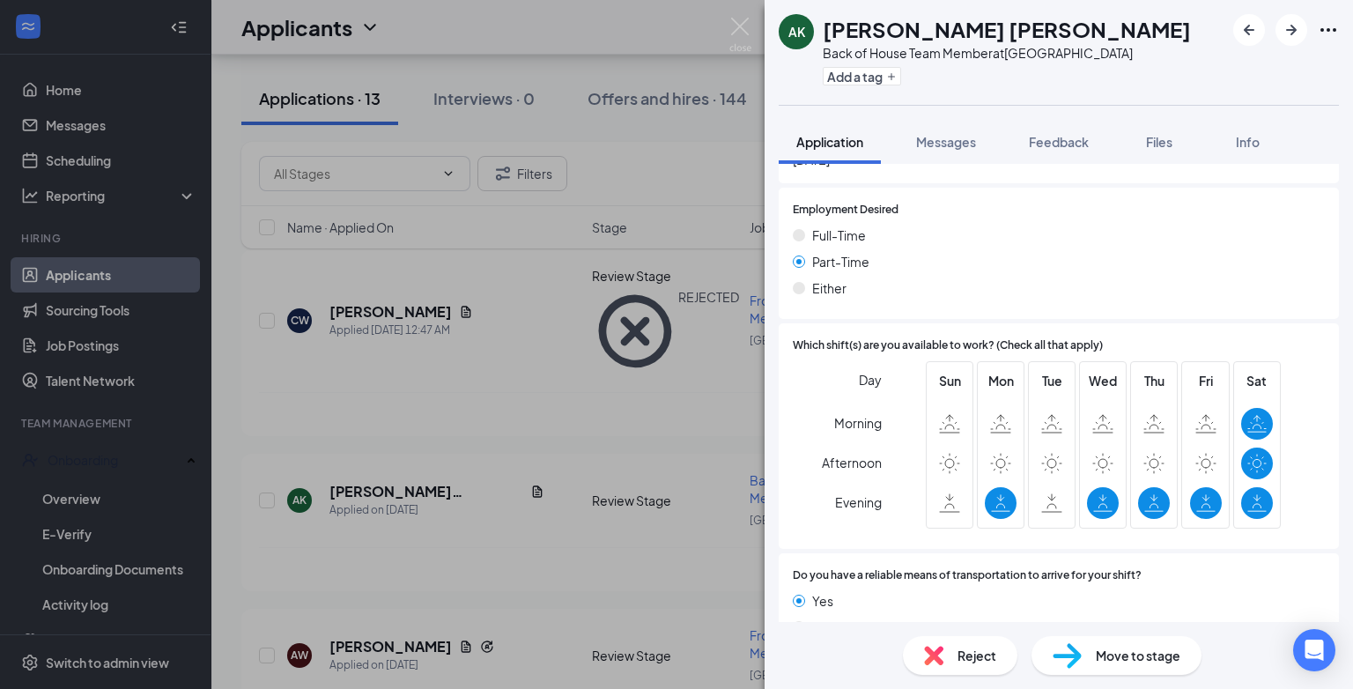
scroll to position [1192, 0]
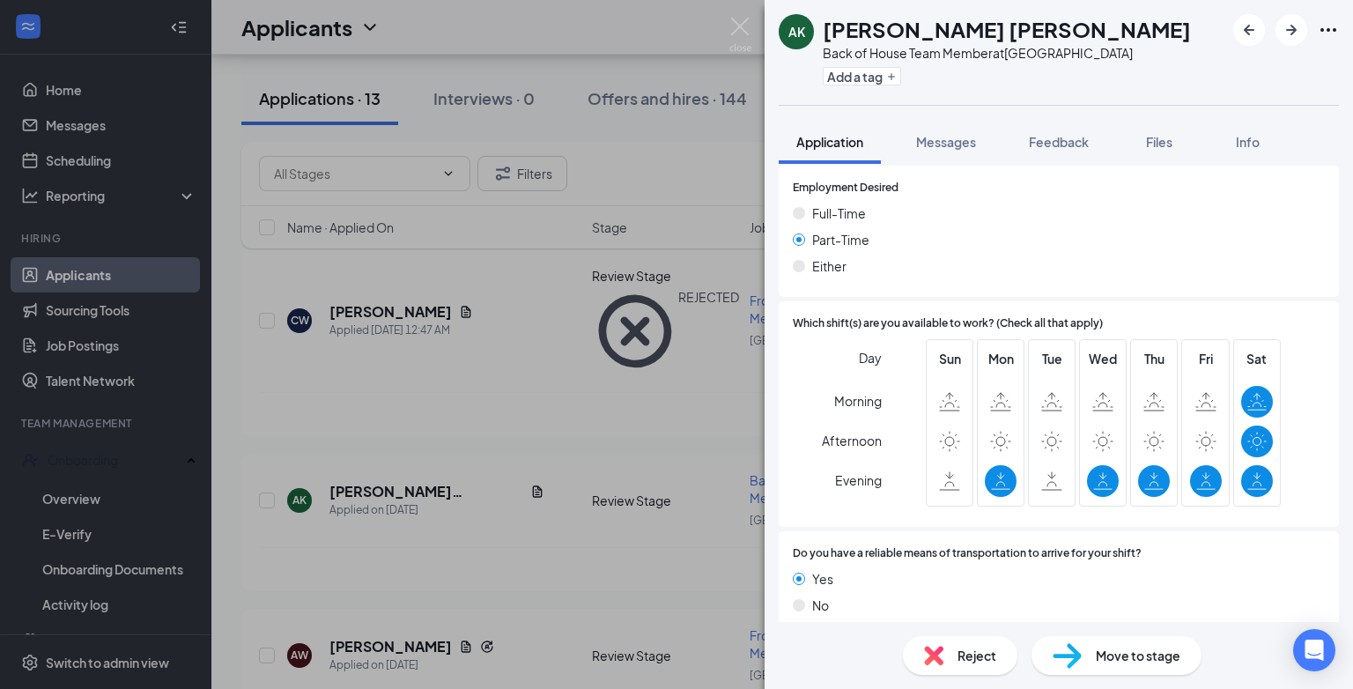
click at [514, 543] on div "AK [PERSON_NAME] [PERSON_NAME] Back of House Team Member at [GEOGRAPHIC_DATA] A…" at bounding box center [676, 344] width 1353 height 689
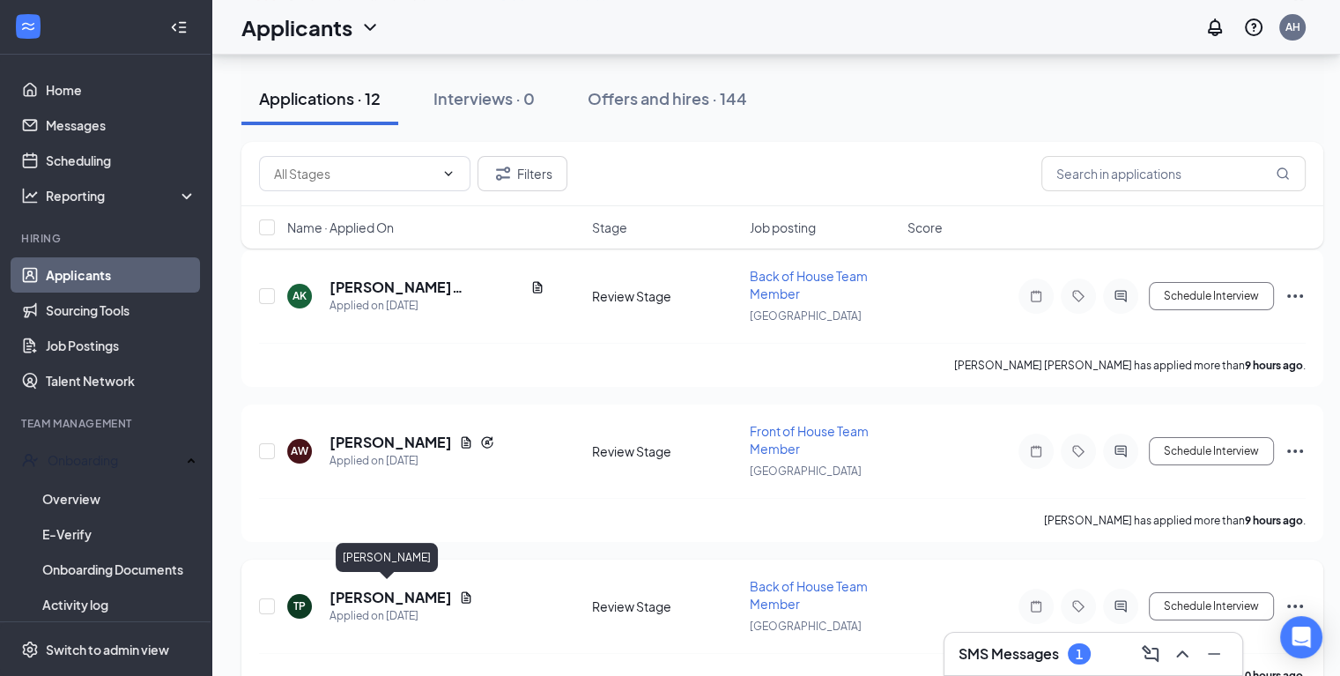
click at [377, 594] on h5 "[PERSON_NAME]" at bounding box center [390, 597] width 122 height 19
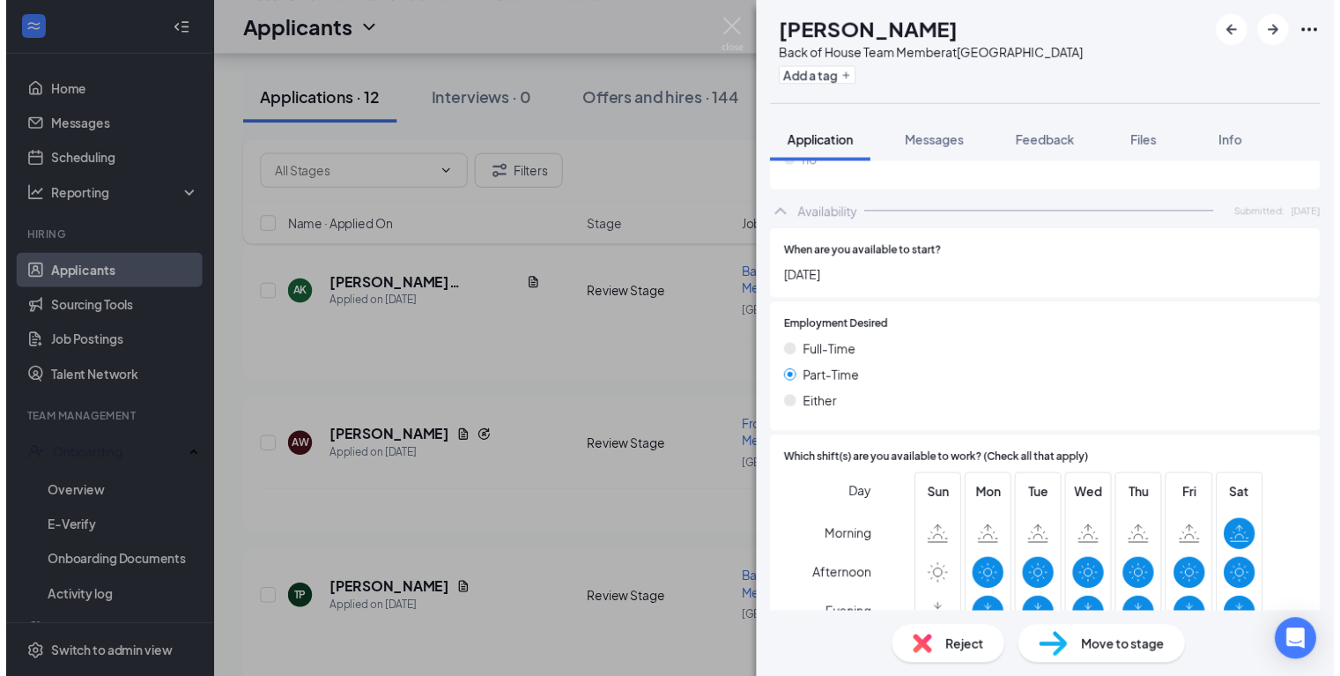
scroll to position [1125, 0]
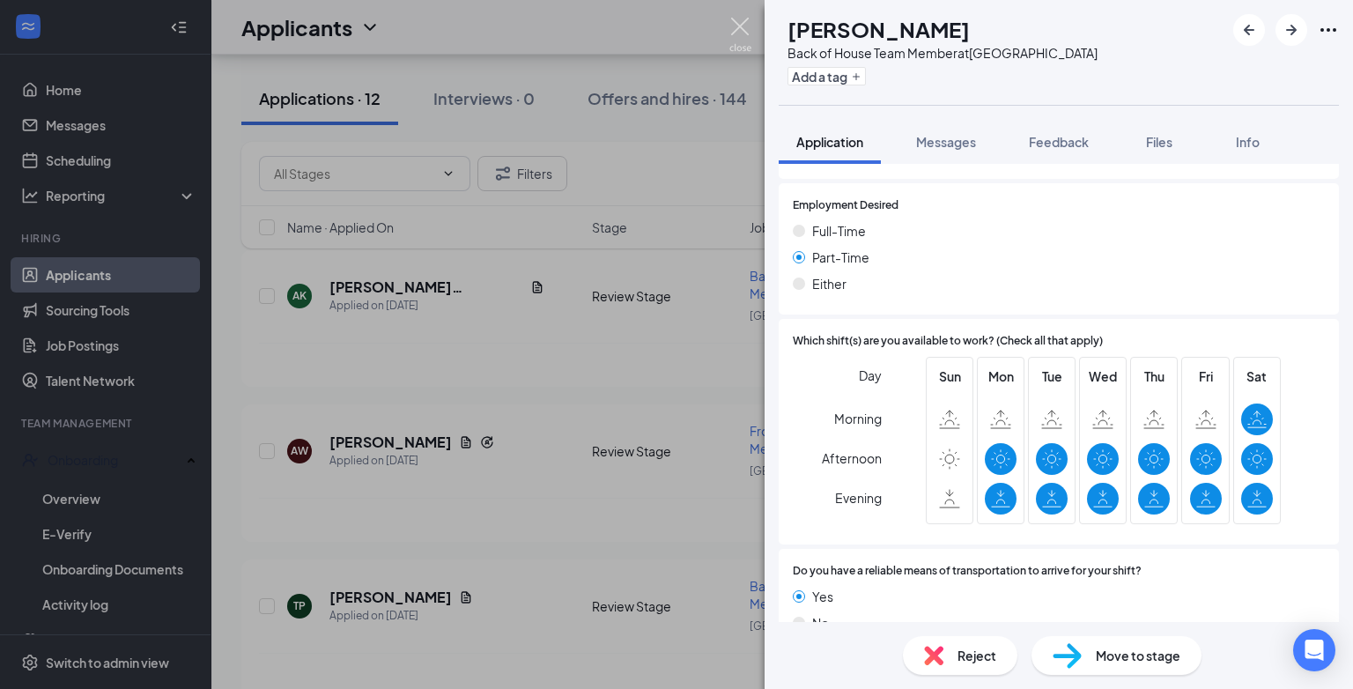
click at [741, 30] on img at bounding box center [740, 35] width 22 height 34
